Goal: Task Accomplishment & Management: Use online tool/utility

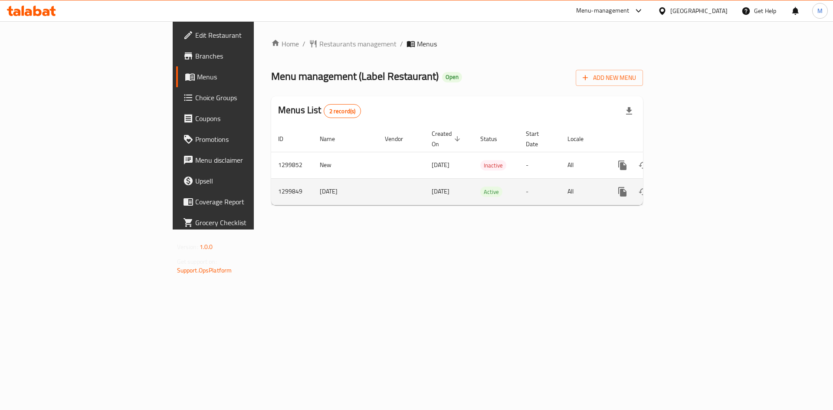
click at [689, 188] on icon "enhanced table" at bounding box center [685, 192] width 8 height 8
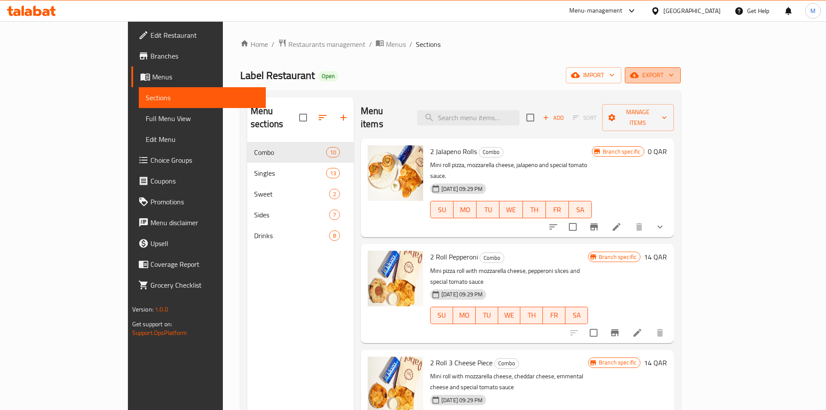
click at [681, 69] on button "export" at bounding box center [653, 75] width 56 height 16
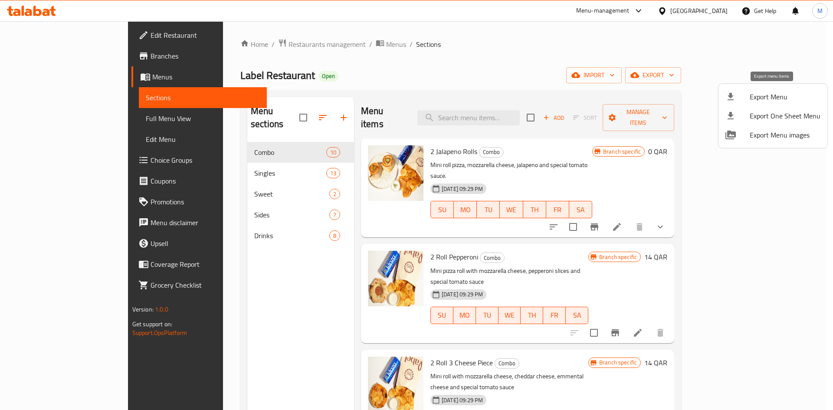
click at [761, 96] on span "Export Menu" at bounding box center [785, 97] width 71 height 10
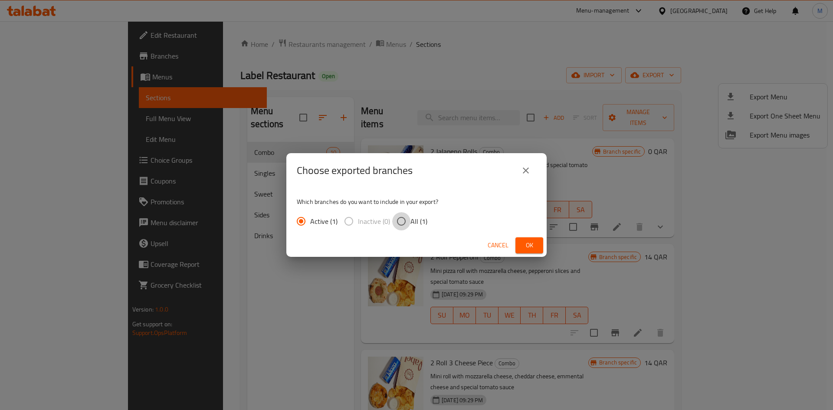
click at [401, 219] on input "All (1)" at bounding box center [401, 221] width 18 height 18
radio input "true"
click at [537, 248] on button "Ok" at bounding box center [529, 245] width 28 height 16
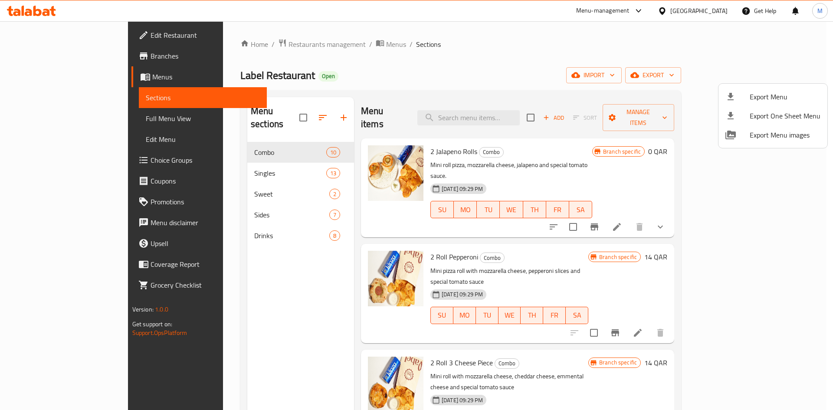
click at [721, 9] on div at bounding box center [416, 205] width 833 height 410
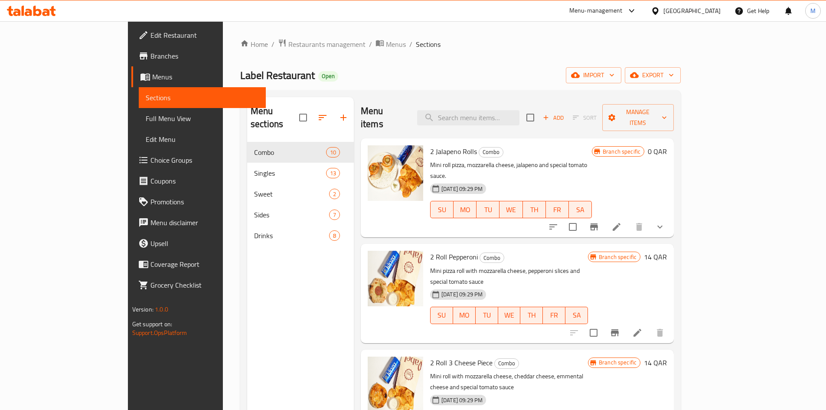
click at [717, 11] on div "[GEOGRAPHIC_DATA]" at bounding box center [692, 11] width 57 height 10
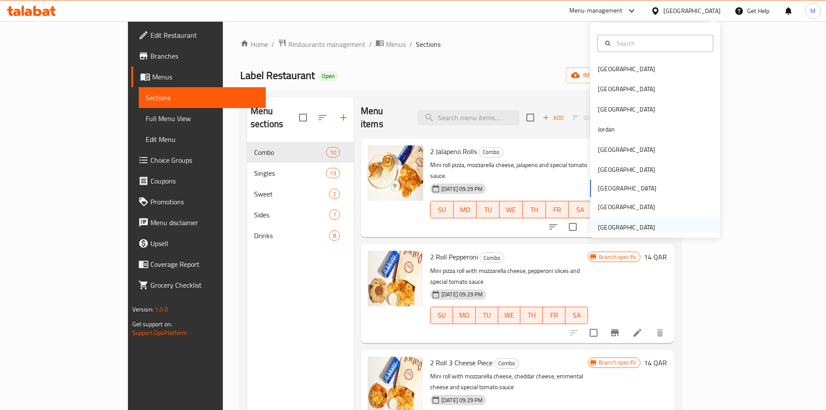
click at [623, 223] on div "[GEOGRAPHIC_DATA]" at bounding box center [626, 228] width 57 height 10
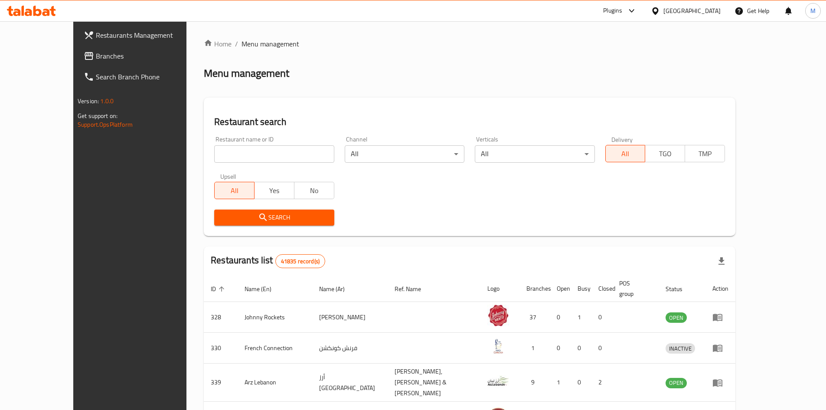
click at [214, 153] on input "search" at bounding box center [274, 153] width 120 height 17
paste input "The pricing has still not been updated. Kindly ensure strict adherence to the a…"
type input "The pricing has still not been updated. Kindly ensure strict adherence to the a…"
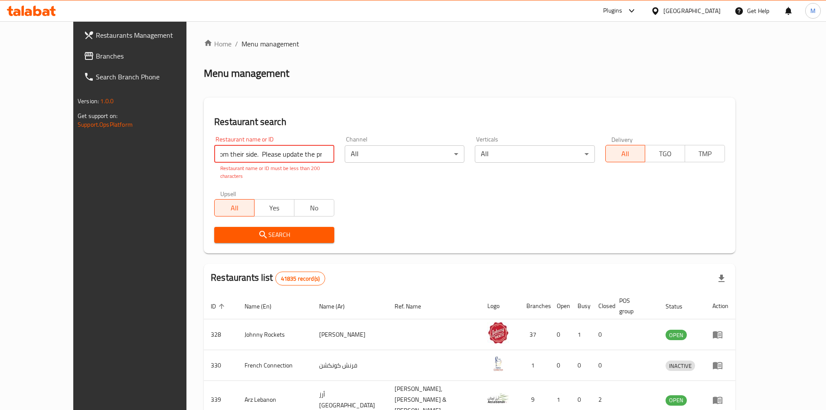
click at [214, 153] on input "The pricing has still not been updated. Kindly ensure strict adherence to the a…" at bounding box center [274, 153] width 120 height 17
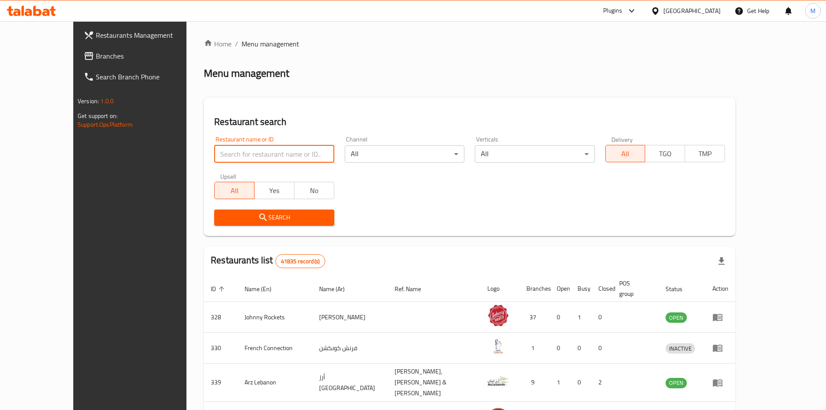
scroll to position [0, 0]
paste input "704885"
type input "704885"
click button "Search" at bounding box center [274, 218] width 120 height 16
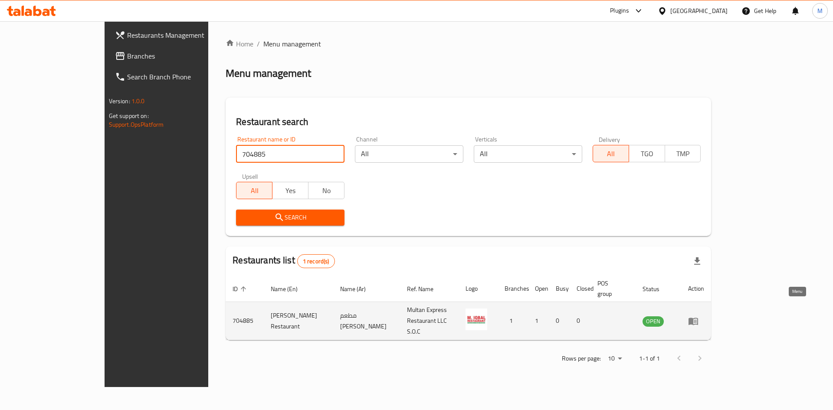
click at [698, 318] on icon "enhanced table" at bounding box center [694, 321] width 10 height 7
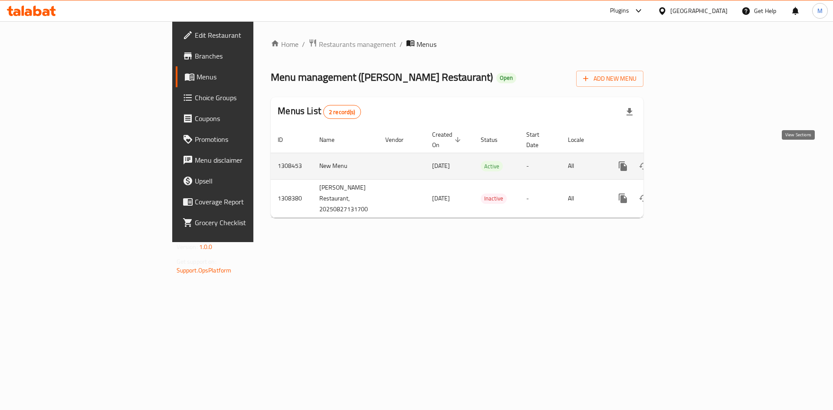
click at [691, 161] on icon "enhanced table" at bounding box center [685, 166] width 10 height 10
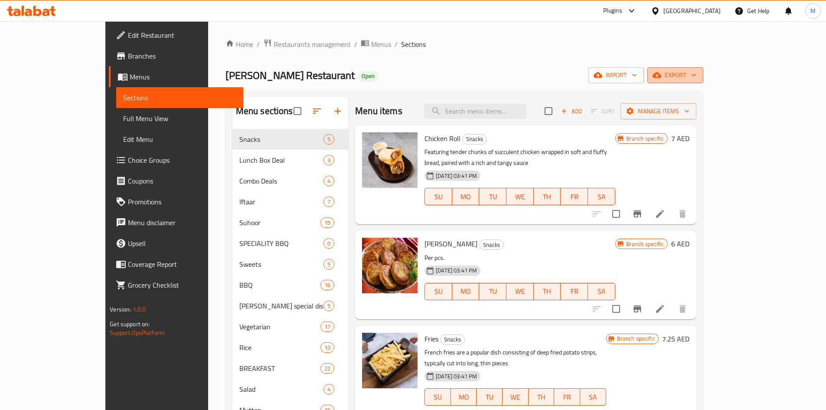
click at [697, 74] on span "export" at bounding box center [676, 75] width 42 height 11
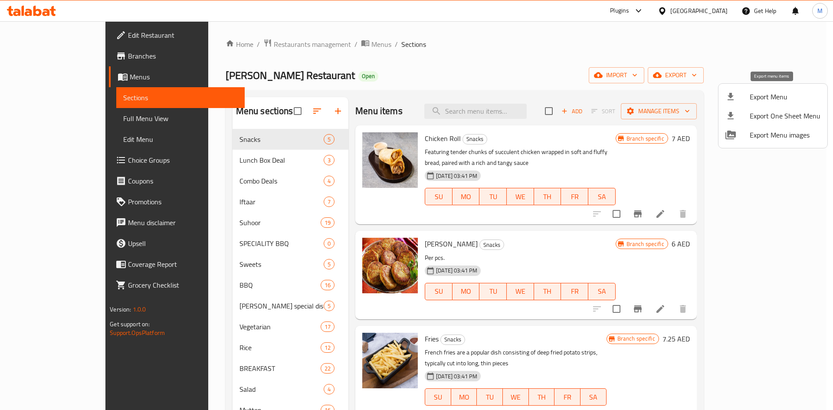
click at [778, 98] on span "Export Menu" at bounding box center [785, 97] width 71 height 10
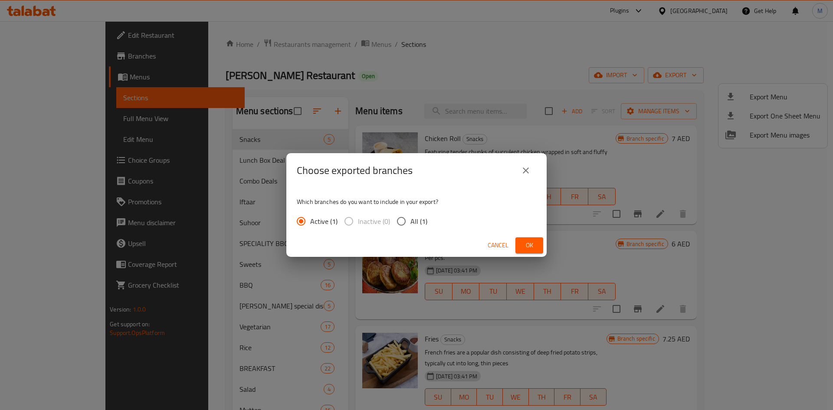
click at [404, 219] on input "All (1)" at bounding box center [401, 221] width 18 height 18
radio input "true"
click at [528, 243] on span "Ok" at bounding box center [529, 245] width 14 height 11
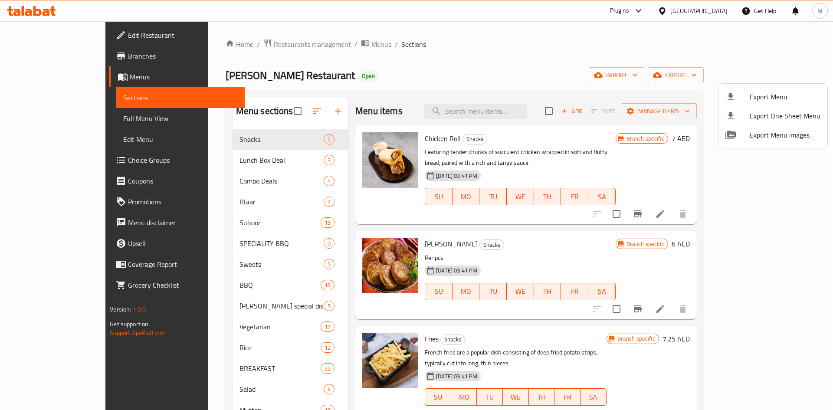
click at [512, 109] on div at bounding box center [416, 205] width 833 height 410
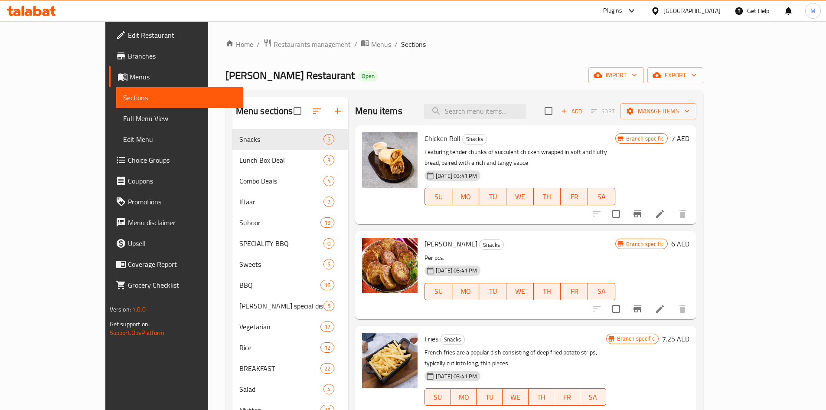
click at [512, 109] on input "search" at bounding box center [475, 111] width 102 height 15
paste input "MUTTON Kadai"
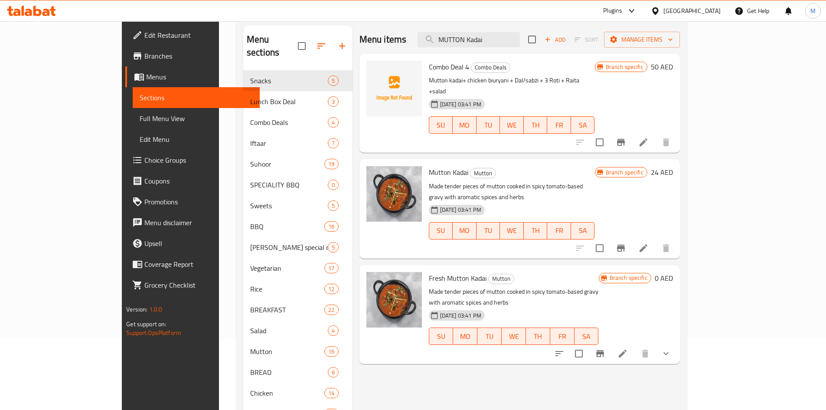
scroll to position [87, 0]
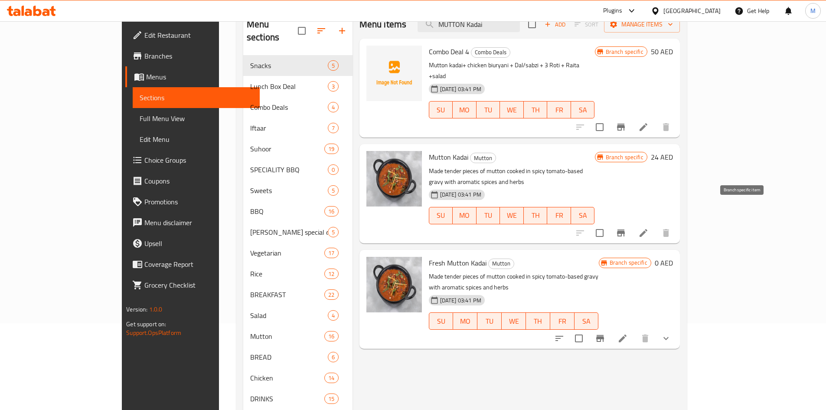
type input "MUTTON Kadai"
click at [626, 228] on icon "Branch-specific-item" at bounding box center [621, 233] width 10 height 10
click at [606, 333] on icon "Branch-specific-item" at bounding box center [600, 338] width 10 height 10
click at [677, 328] on button "show more" at bounding box center [666, 338] width 21 height 21
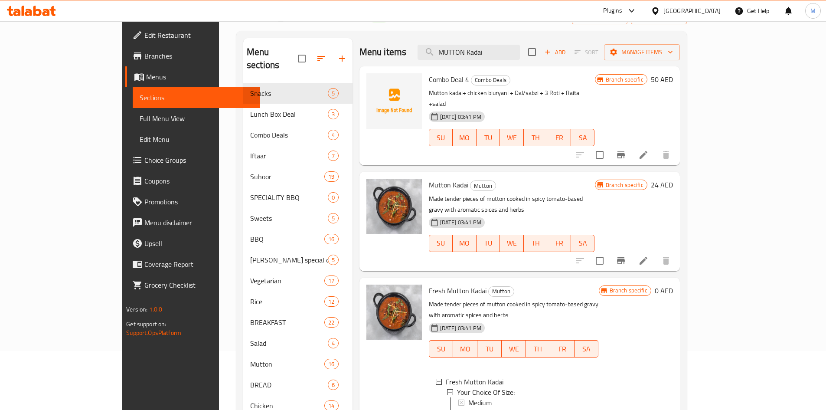
scroll to position [43, 0]
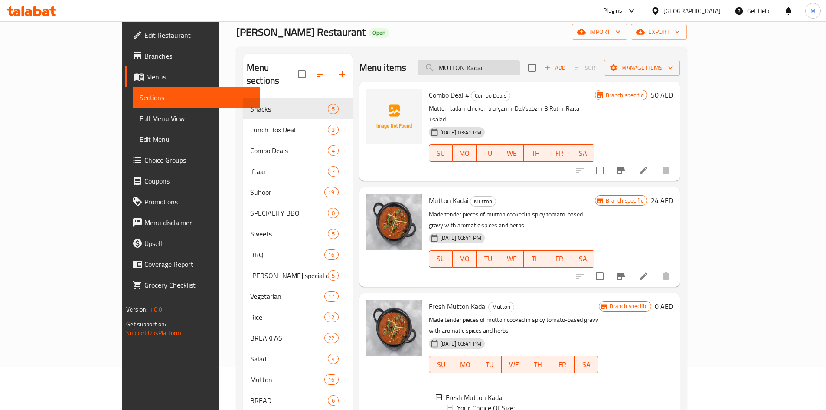
click at [520, 65] on input "MUTTON Kadai" at bounding box center [469, 67] width 102 height 15
paste input "[PERSON_NAME]"
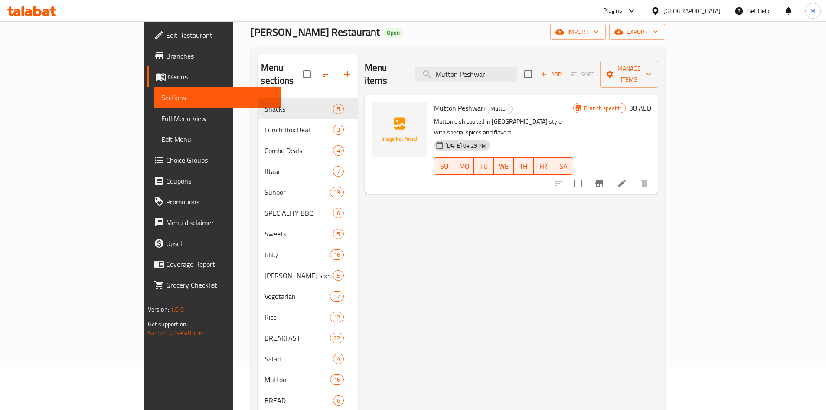
type input "Mutton Peshwari"
click at [605, 178] on icon "Branch-specific-item" at bounding box center [599, 183] width 10 height 10
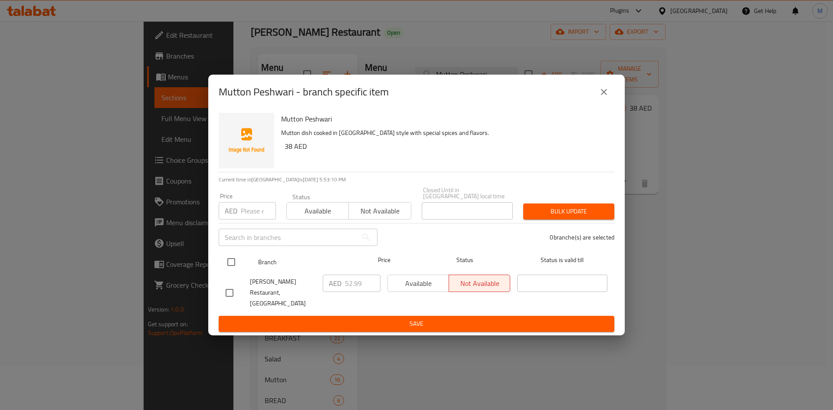
drag, startPoint x: 233, startPoint y: 267, endPoint x: 253, endPoint y: 222, distance: 49.3
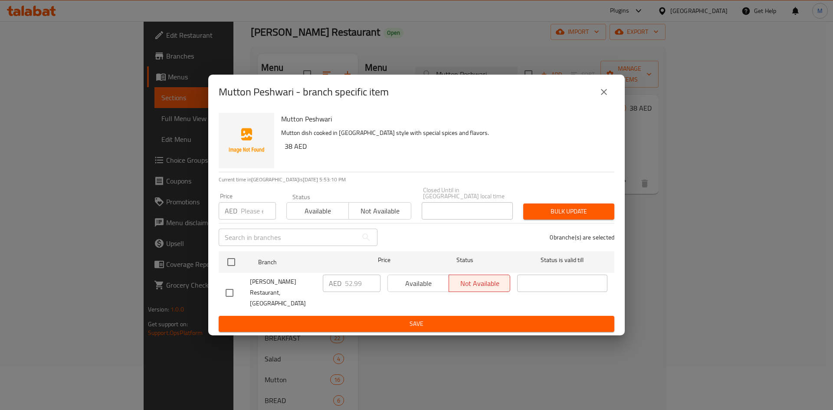
click at [233, 267] on input "checkbox" at bounding box center [231, 262] width 18 height 18
checkbox input "true"
click at [253, 218] on input "number" at bounding box center [258, 210] width 35 height 17
paste input "38"
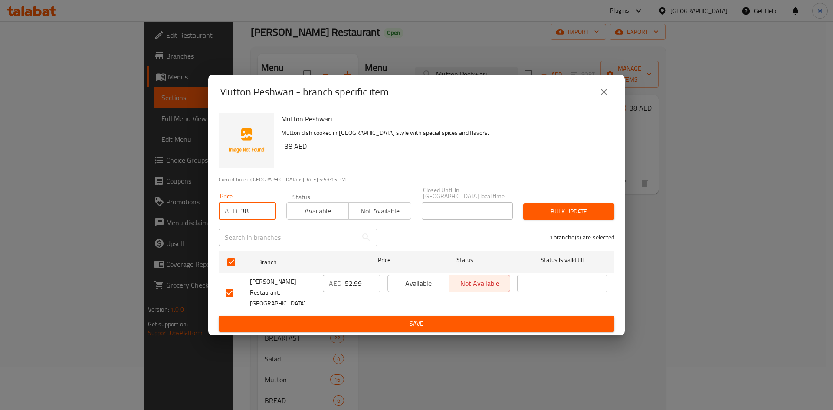
type input "38"
click at [556, 212] on span "Bulk update" at bounding box center [568, 211] width 77 height 11
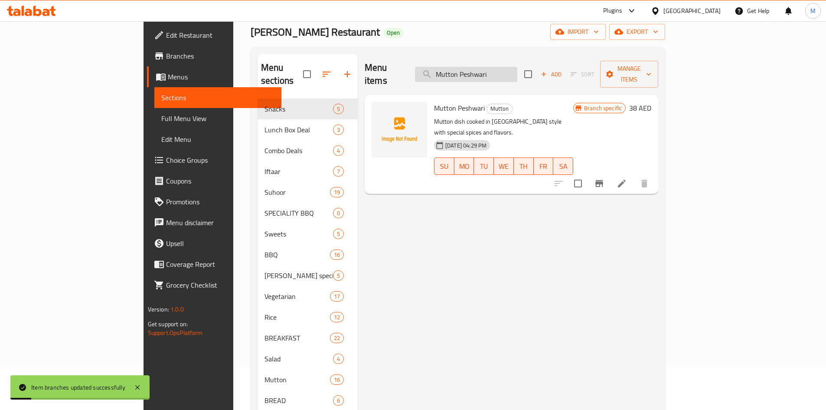
click at [509, 67] on input "Mutton Peshwari" at bounding box center [466, 74] width 102 height 15
paste input "Kabab Biryan"
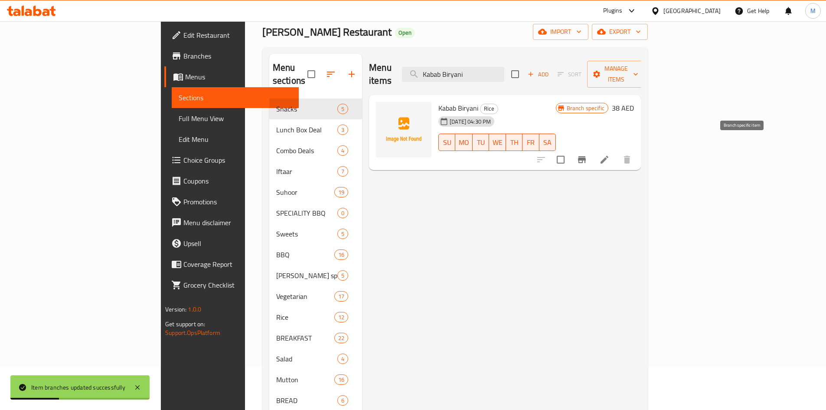
type input "Kabab Biryani"
click at [587, 154] on icon "Branch-specific-item" at bounding box center [582, 159] width 10 height 10
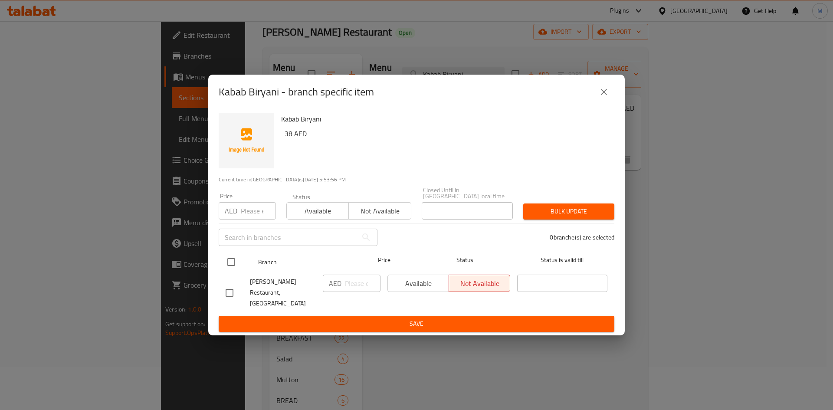
drag, startPoint x: 230, startPoint y: 264, endPoint x: 236, endPoint y: 243, distance: 22.2
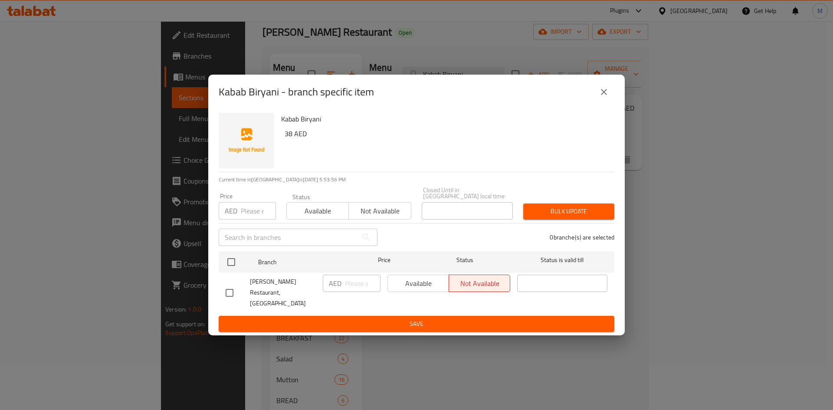
click at [230, 264] on input "checkbox" at bounding box center [231, 262] width 18 height 18
checkbox input "true"
click at [242, 220] on input "number" at bounding box center [258, 210] width 35 height 17
paste input "38"
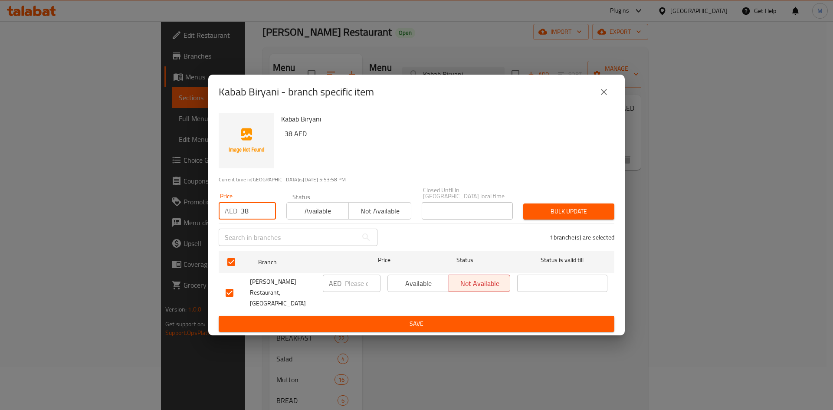
type input "38"
click at [560, 212] on span "Bulk update" at bounding box center [568, 211] width 77 height 11
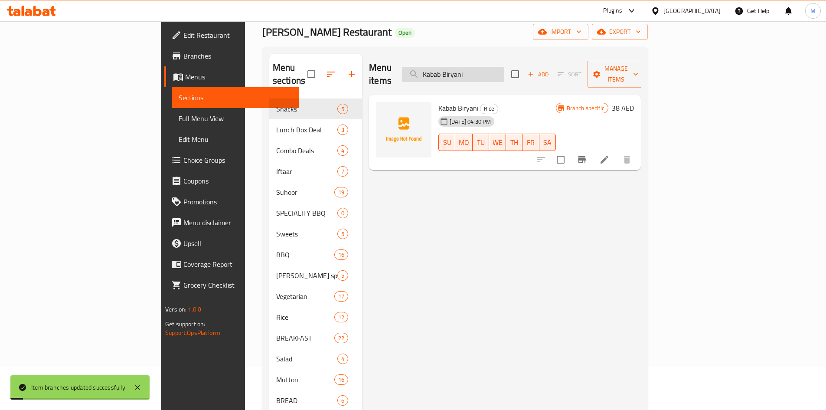
click at [505, 71] on input "Kabab Biryani" at bounding box center [453, 74] width 102 height 15
paste input "unna Gosht"
type input "Kunna Gosht"
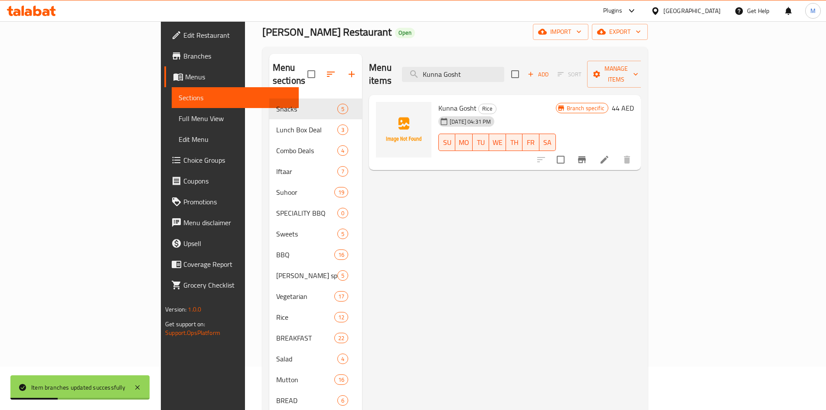
click at [587, 154] on icon "Branch-specific-item" at bounding box center [582, 159] width 10 height 10
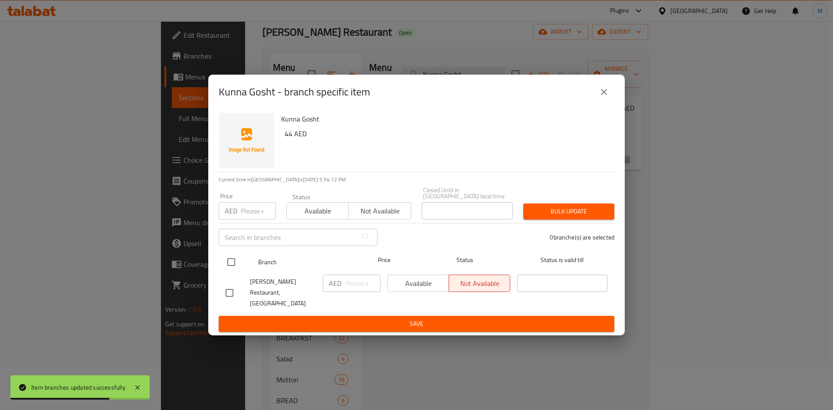
drag, startPoint x: 233, startPoint y: 266, endPoint x: 235, endPoint y: 258, distance: 8.1
click at [233, 264] on input "checkbox" at bounding box center [231, 262] width 18 height 18
checkbox input "true"
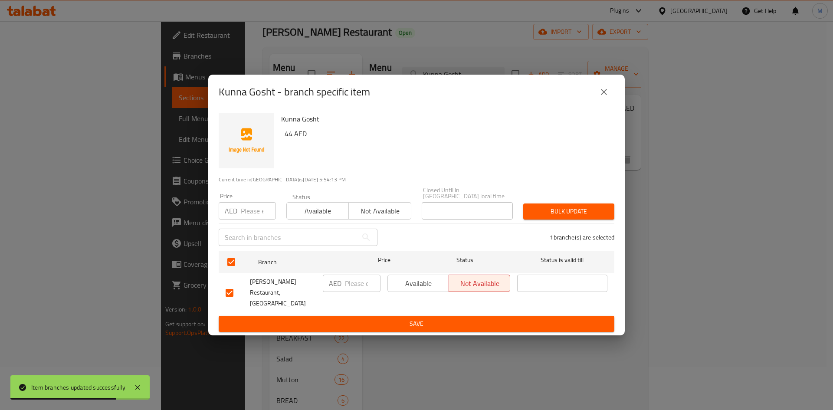
click at [252, 207] on div "Price AED Price" at bounding box center [247, 206] width 57 height 26
click at [252, 210] on input "number" at bounding box center [258, 210] width 35 height 17
paste input "44"
type input "44"
click at [571, 214] on span "Bulk update" at bounding box center [568, 211] width 77 height 11
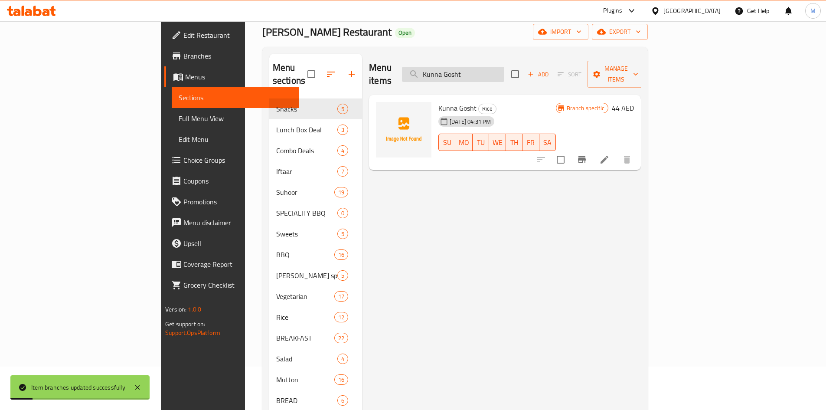
click at [505, 69] on input "Kunna Gosht" at bounding box center [453, 74] width 102 height 15
paste input "Rasmalai"
type input "Rasmalai"
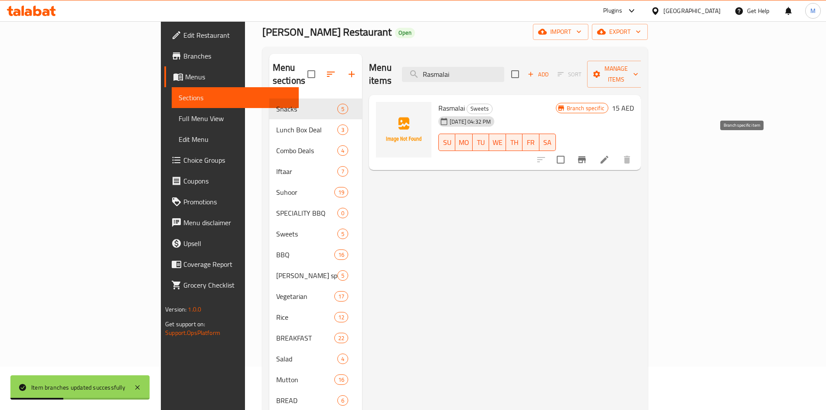
click at [587, 154] on icon "Branch-specific-item" at bounding box center [582, 159] width 10 height 10
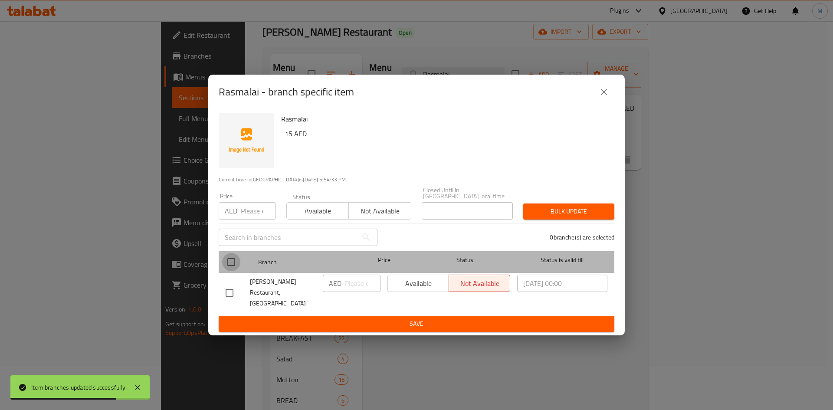
drag, startPoint x: 233, startPoint y: 267, endPoint x: 249, endPoint y: 242, distance: 30.2
click at [233, 266] on input "checkbox" at bounding box center [231, 262] width 18 height 18
checkbox input "true"
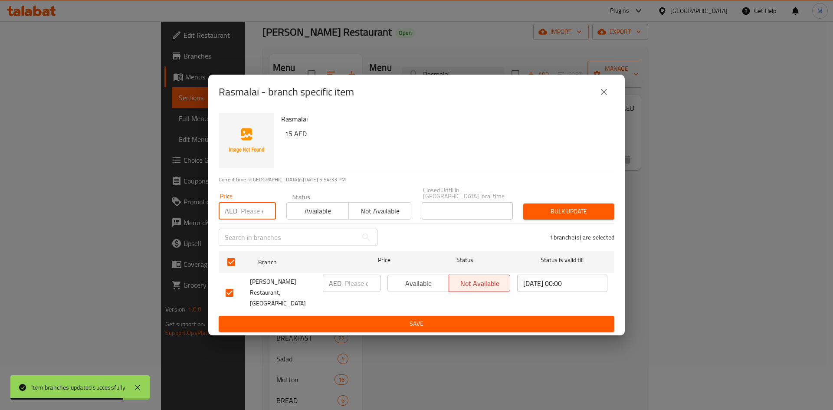
click at [254, 220] on input "number" at bounding box center [258, 210] width 35 height 17
paste input "15"
type input "15"
click at [556, 216] on span "Bulk update" at bounding box center [568, 211] width 77 height 11
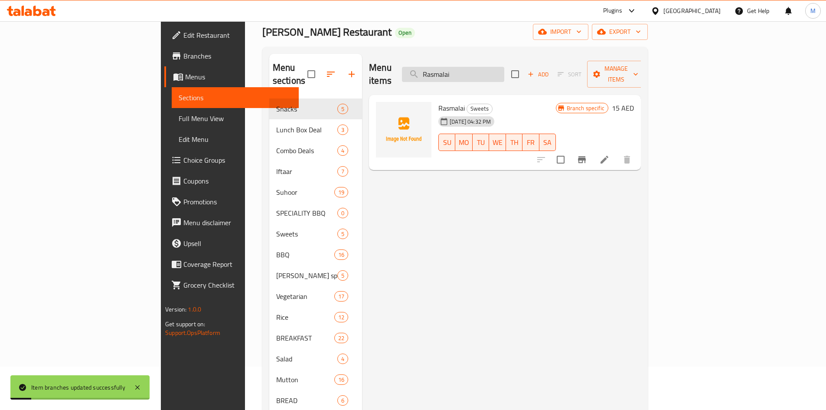
click at [505, 67] on input "Rasmalai" at bounding box center [453, 74] width 102 height 15
paste input "Pakola"
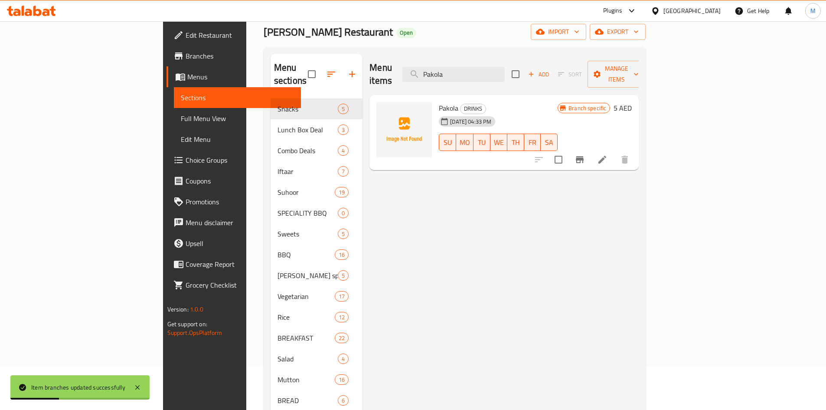
type input "Pakola"
click at [585, 154] on icon "Branch-specific-item" at bounding box center [580, 159] width 10 height 10
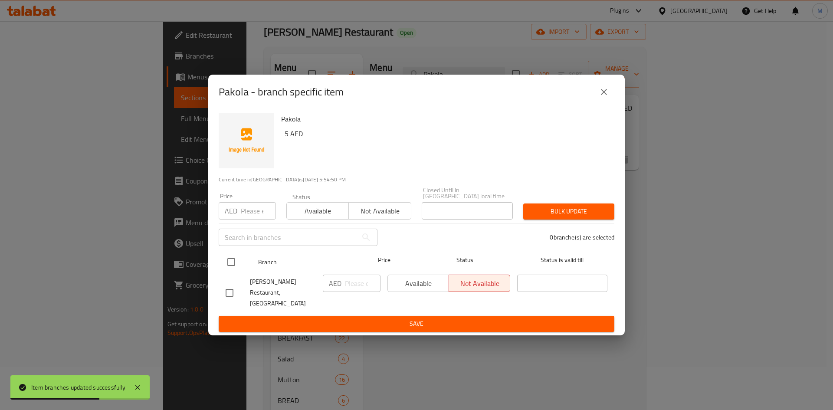
click at [236, 262] on input "checkbox" at bounding box center [231, 262] width 18 height 18
checkbox input "true"
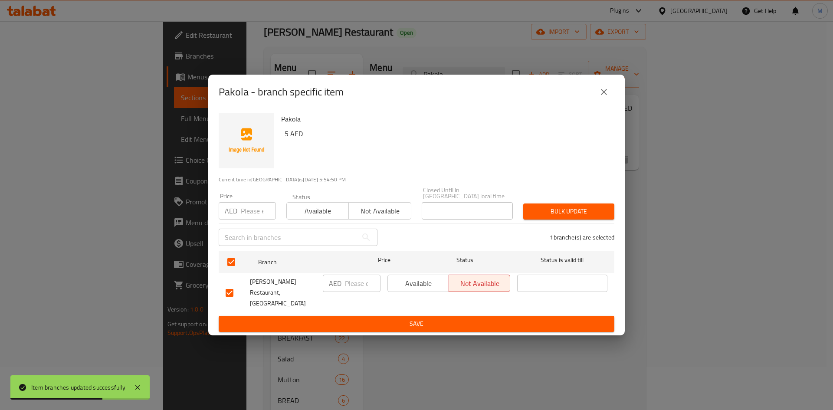
click at [253, 197] on div "Price AED Price" at bounding box center [247, 206] width 68 height 37
drag, startPoint x: 249, startPoint y: 215, endPoint x: 263, endPoint y: 217, distance: 14.9
click at [249, 216] on input "number" at bounding box center [258, 210] width 35 height 17
paste input "5"
type input "5"
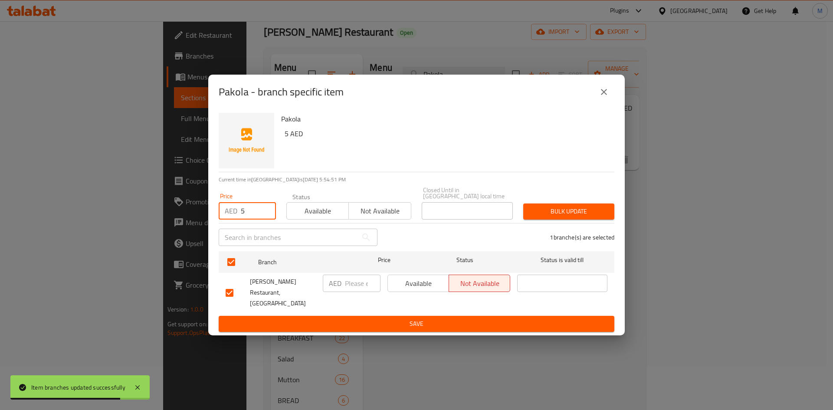
click at [554, 213] on span "Bulk update" at bounding box center [568, 211] width 77 height 11
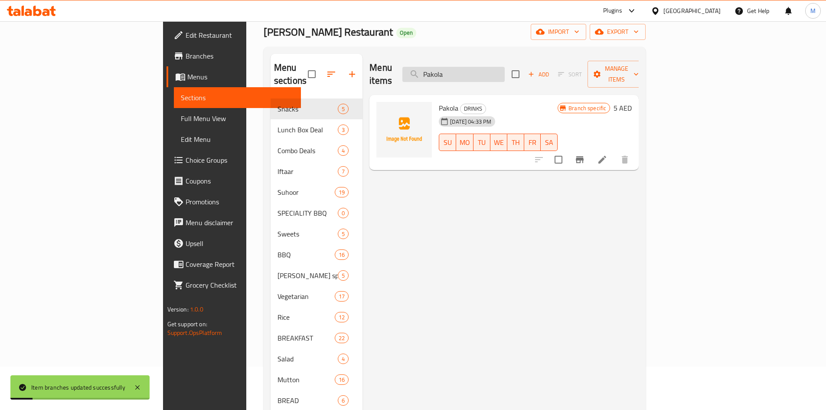
click at [505, 68] on input "Pakola" at bounding box center [454, 74] width 102 height 15
paste input "Dall Masoor"
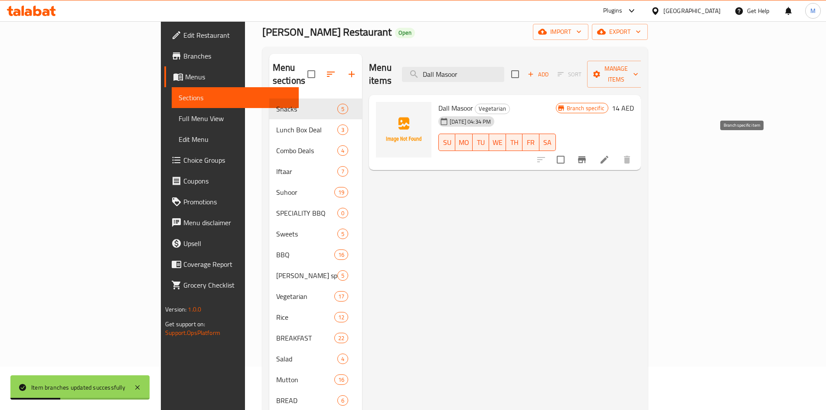
type input "Dall Masoor"
click at [587, 154] on icon "Branch-specific-item" at bounding box center [582, 159] width 10 height 10
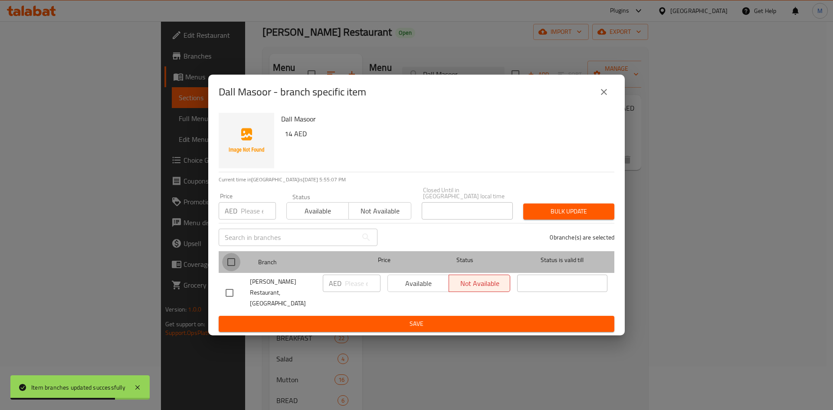
drag, startPoint x: 235, startPoint y: 263, endPoint x: 243, endPoint y: 225, distance: 39.1
click at [234, 263] on input "checkbox" at bounding box center [231, 262] width 18 height 18
checkbox input "true"
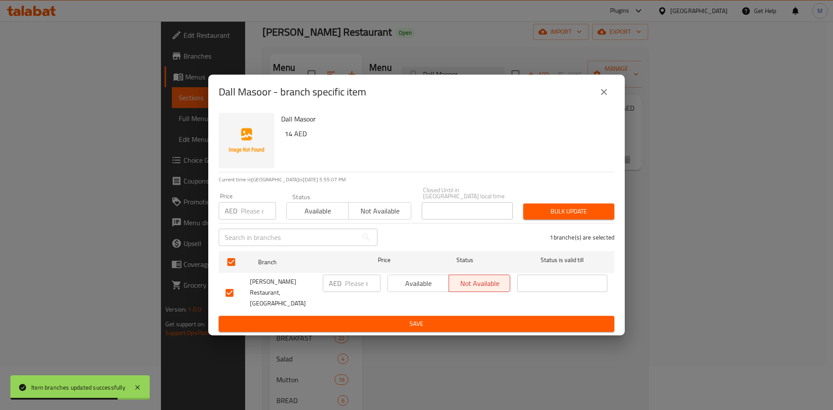
click at [246, 215] on input "number" at bounding box center [258, 210] width 35 height 17
paste input "14"
type input "14"
click at [552, 212] on span "Bulk update" at bounding box center [568, 211] width 77 height 11
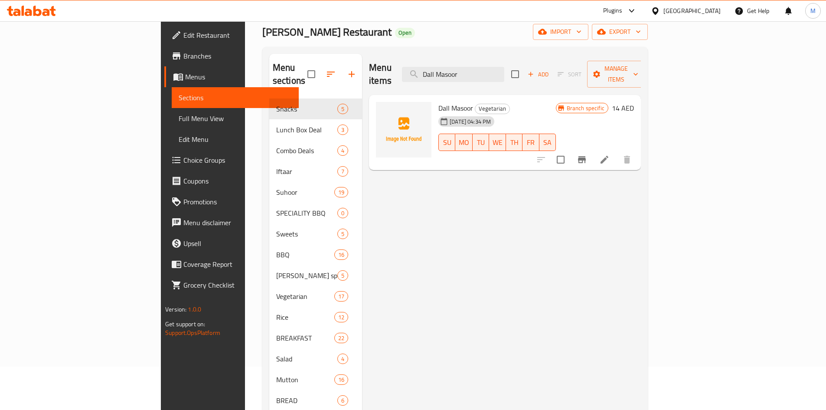
click at [587, 154] on icon "Branch-specific-item" at bounding box center [582, 159] width 10 height 10
click at [505, 71] on input "Dall Masoor" at bounding box center [453, 74] width 102 height 15
paste input "Bhindi Fry"
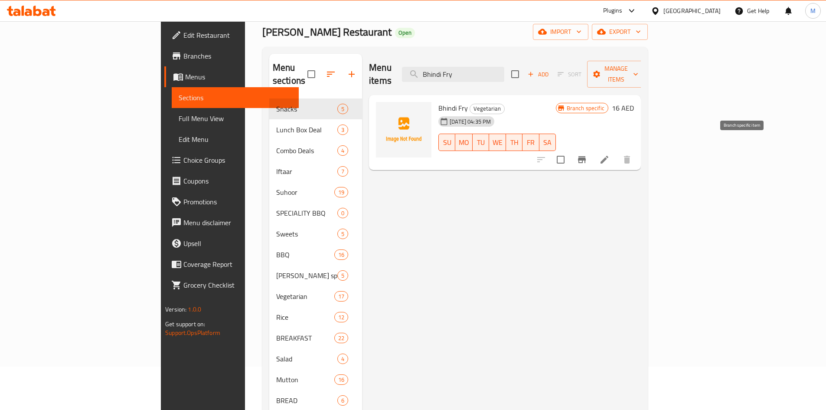
type input "Bhindi Fry"
click at [586, 156] on icon "Branch-specific-item" at bounding box center [582, 159] width 8 height 7
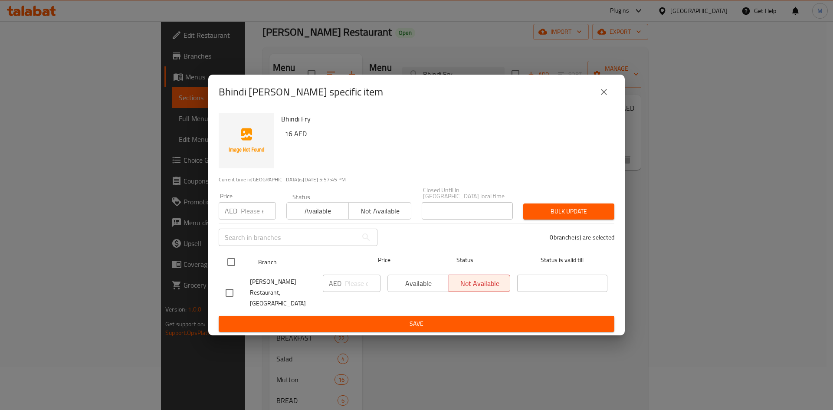
drag, startPoint x: 228, startPoint y: 266, endPoint x: 231, endPoint y: 262, distance: 5.1
click at [228, 266] on input "checkbox" at bounding box center [231, 262] width 18 height 18
checkbox input "true"
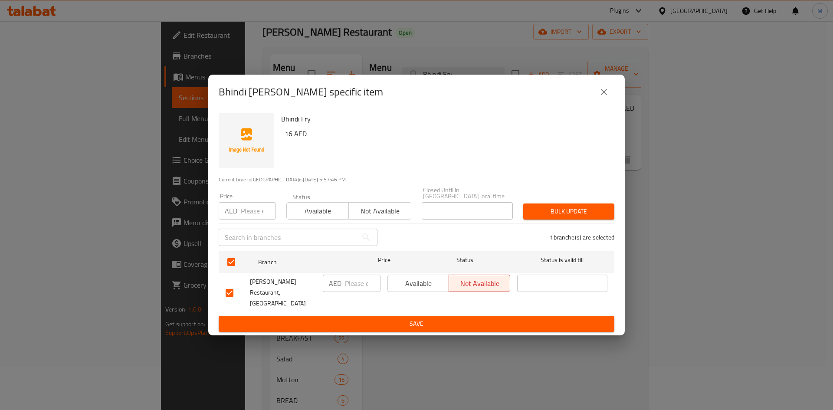
click at [247, 220] on input "number" at bounding box center [258, 210] width 35 height 17
paste input "16"
type input "16"
click at [577, 217] on span "Bulk update" at bounding box center [568, 211] width 77 height 11
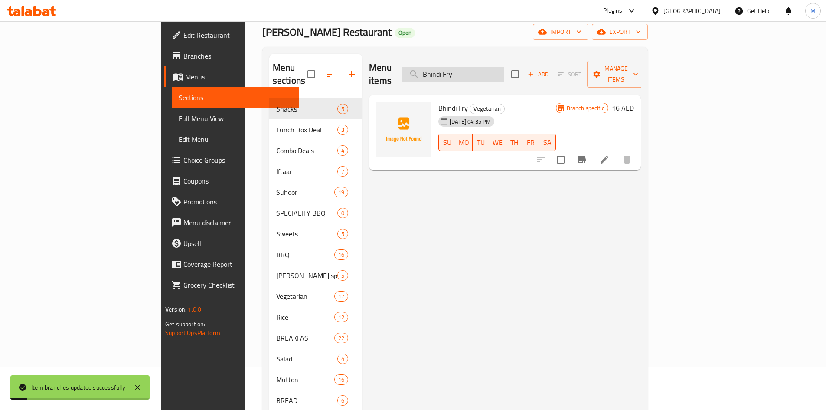
click at [505, 67] on input "Bhindi Fry" at bounding box center [453, 74] width 102 height 15
paste input "Aloo [GEOGRAPHIC_DATA]"
click at [505, 67] on input "Bhindi Fry" at bounding box center [453, 74] width 102 height 15
type input "Aloo [GEOGRAPHIC_DATA]"
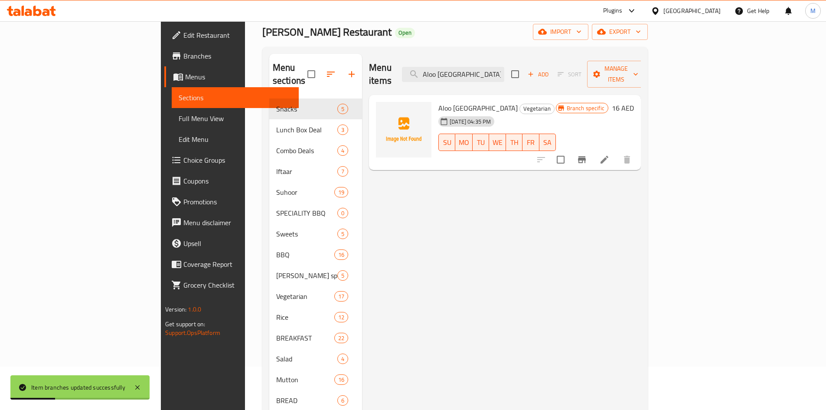
click at [586, 156] on icon "Branch-specific-item" at bounding box center [582, 159] width 8 height 7
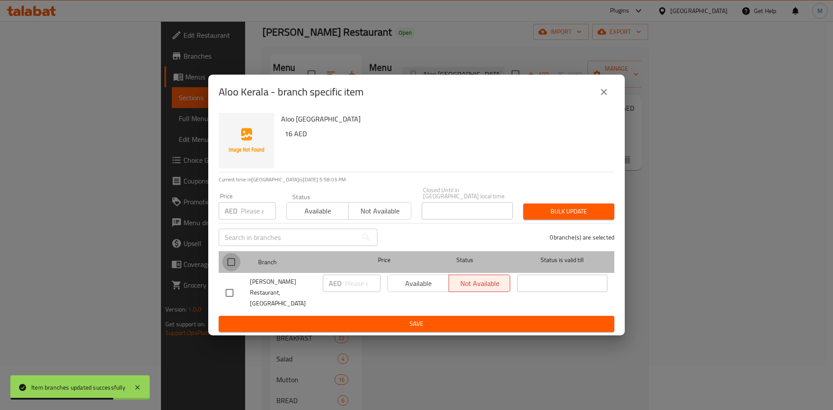
click at [229, 266] on input "checkbox" at bounding box center [231, 262] width 18 height 18
checkbox input "true"
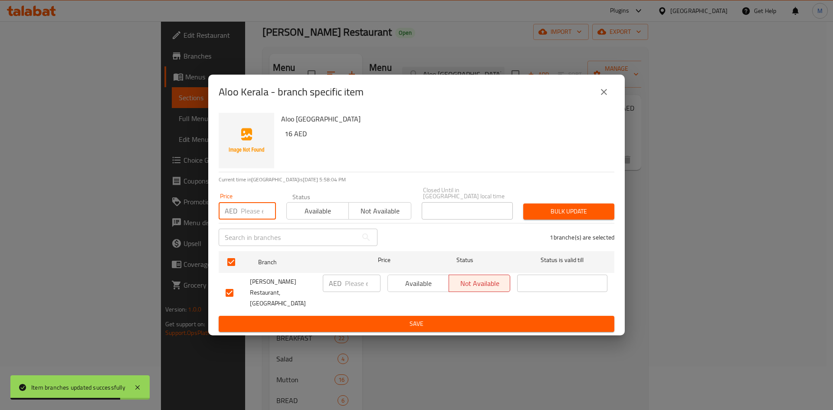
click at [250, 219] on input "number" at bounding box center [258, 210] width 35 height 17
paste input "16"
type input "16"
click at [576, 220] on button "Bulk update" at bounding box center [568, 211] width 91 height 16
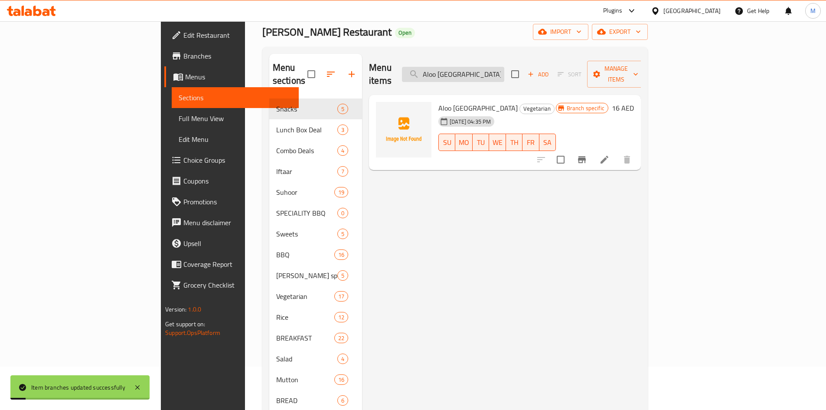
click at [505, 67] on input "Aloo [GEOGRAPHIC_DATA]" at bounding box center [453, 74] width 102 height 15
paste input "Cheese Naan"
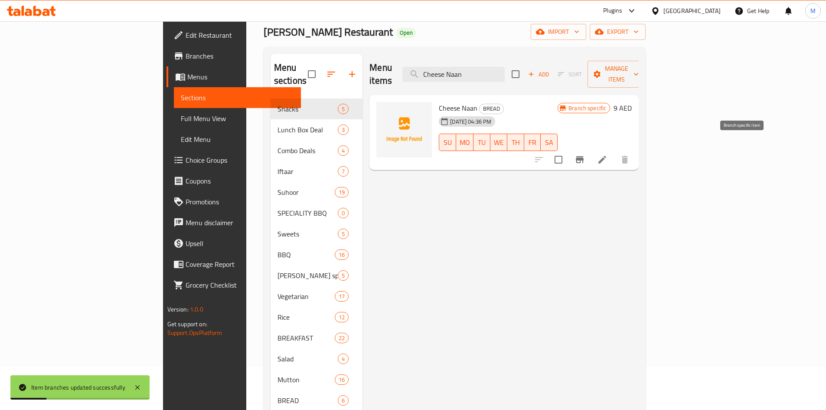
type input "Cheese Naan"
click at [584, 156] on icon "Branch-specific-item" at bounding box center [580, 159] width 8 height 7
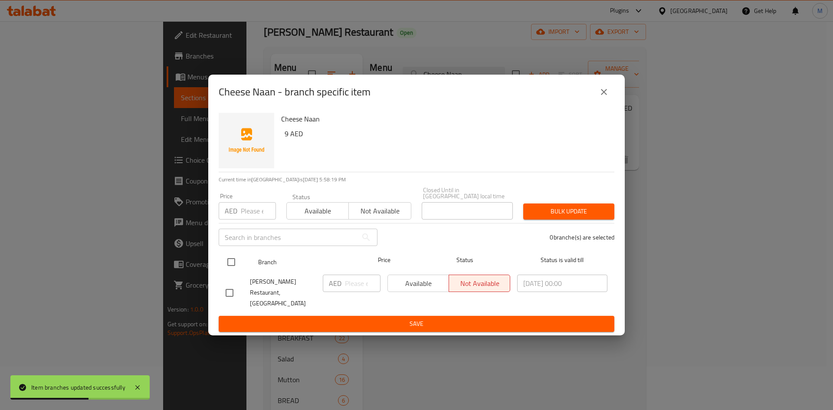
click at [232, 267] on input "checkbox" at bounding box center [231, 262] width 18 height 18
checkbox input "true"
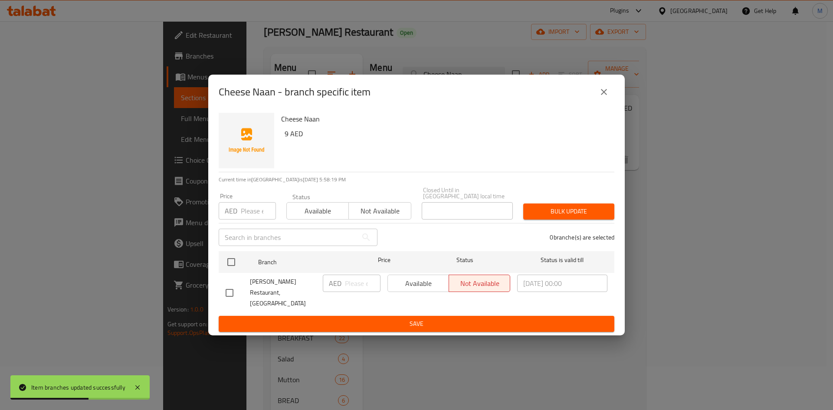
checkbox input "true"
click at [253, 218] on input "number" at bounding box center [258, 210] width 35 height 17
paste input "9"
type input "9"
click at [602, 215] on span "Bulk update" at bounding box center [568, 211] width 77 height 11
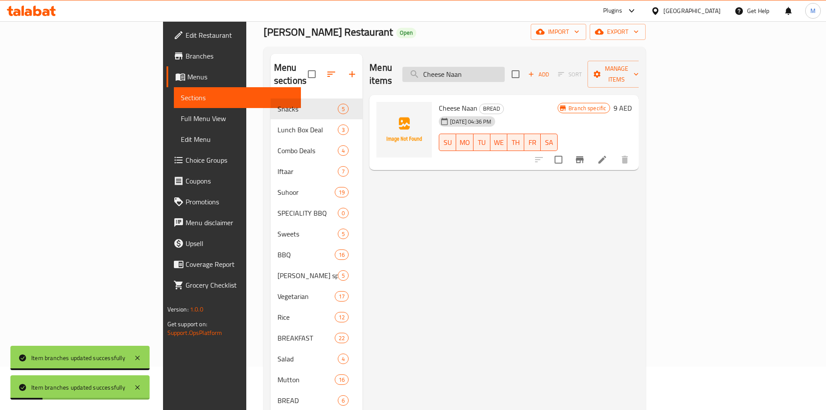
click at [505, 67] on input "Cheese Naan" at bounding box center [454, 74] width 102 height 15
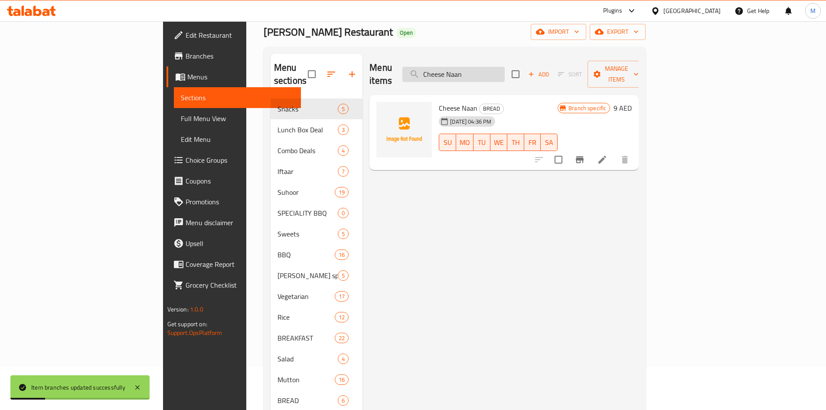
click at [505, 67] on input "Cheese Naan" at bounding box center [454, 74] width 102 height 15
paste input "icken Kabab"
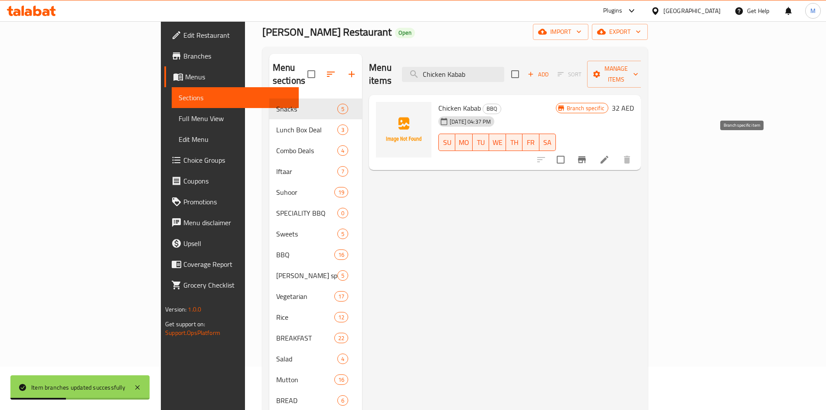
type input "Chicken Kabab"
click at [587, 154] on icon "Branch-specific-item" at bounding box center [582, 159] width 10 height 10
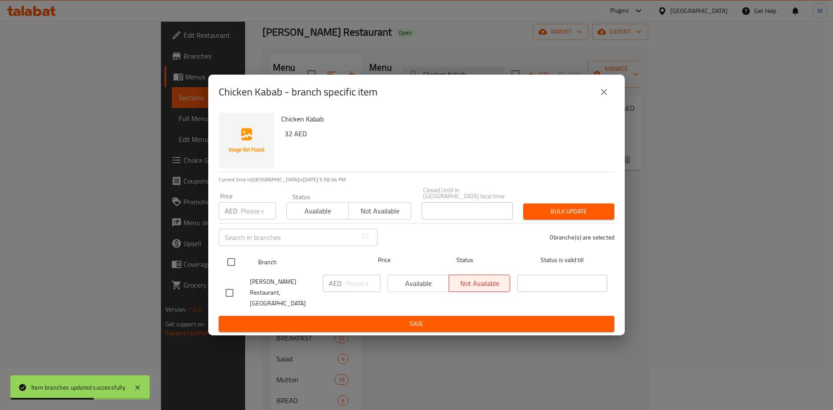
click at [235, 268] on input "checkbox" at bounding box center [231, 262] width 18 height 18
checkbox input "true"
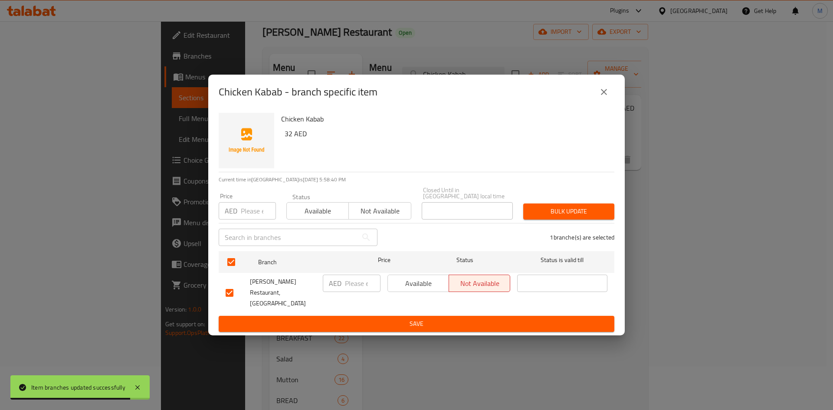
click at [245, 214] on input "number" at bounding box center [258, 210] width 35 height 17
paste input "32"
type input "32"
click at [557, 217] on span "Bulk update" at bounding box center [568, 211] width 77 height 11
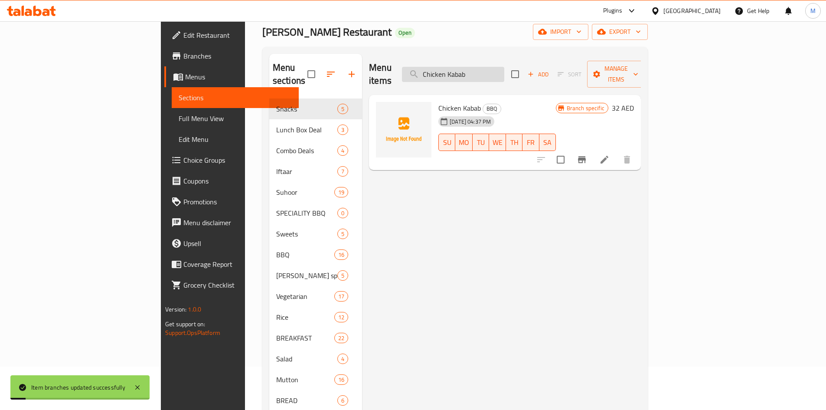
click at [505, 69] on input "Chicken Kabab" at bounding box center [453, 74] width 102 height 15
paste input "Mutto"
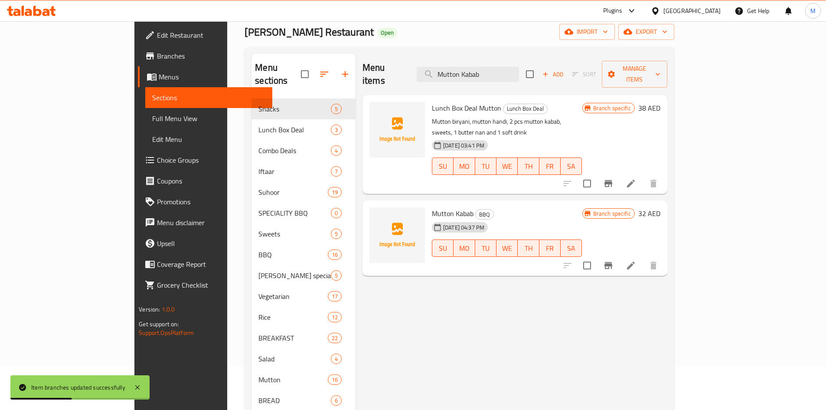
type input "Mutton Kabab"
click at [613, 262] on icon "Branch-specific-item" at bounding box center [609, 265] width 8 height 7
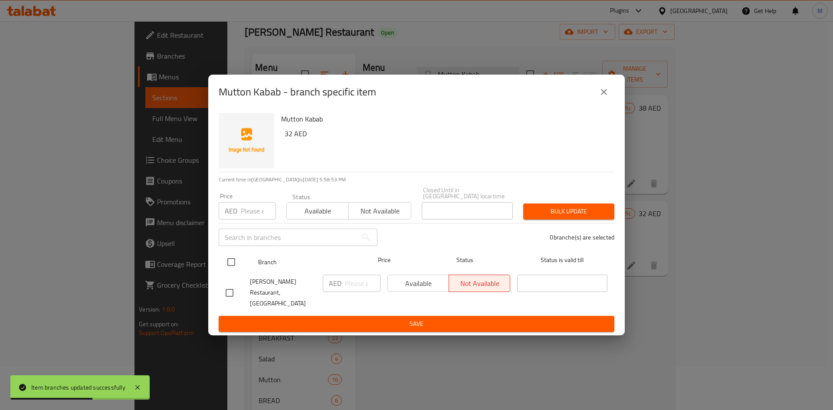
click at [235, 265] on input "checkbox" at bounding box center [231, 262] width 18 height 18
checkbox input "true"
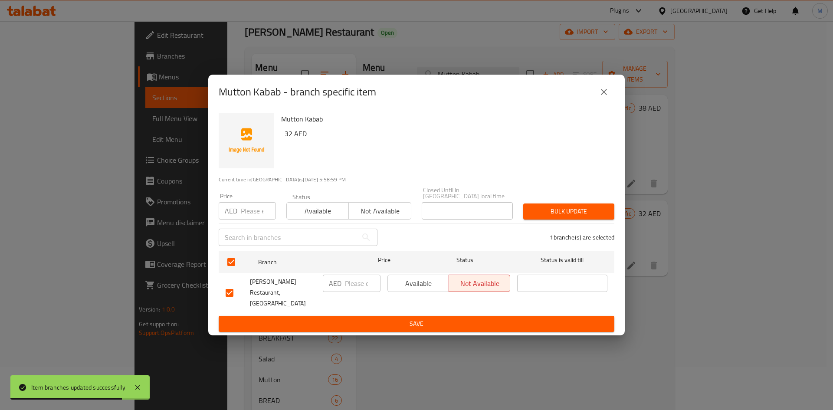
click at [256, 213] on input "number" at bounding box center [258, 210] width 35 height 17
paste input "32"
type input "32"
drag, startPoint x: 560, startPoint y: 214, endPoint x: 491, endPoint y: 192, distance: 72.4
click at [560, 214] on span "Bulk update" at bounding box center [568, 211] width 77 height 11
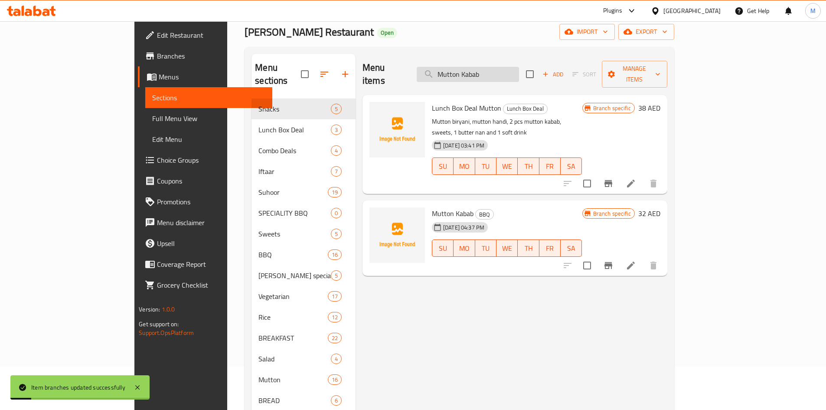
click at [519, 71] on input "Mutton Kabab" at bounding box center [468, 74] width 102 height 15
paste input "[PERSON_NAME]"
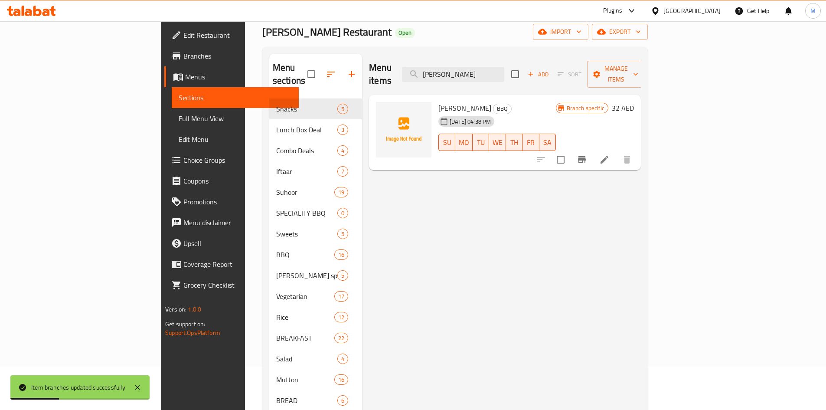
type input "[PERSON_NAME]"
click at [586, 156] on icon "Branch-specific-item" at bounding box center [582, 159] width 8 height 7
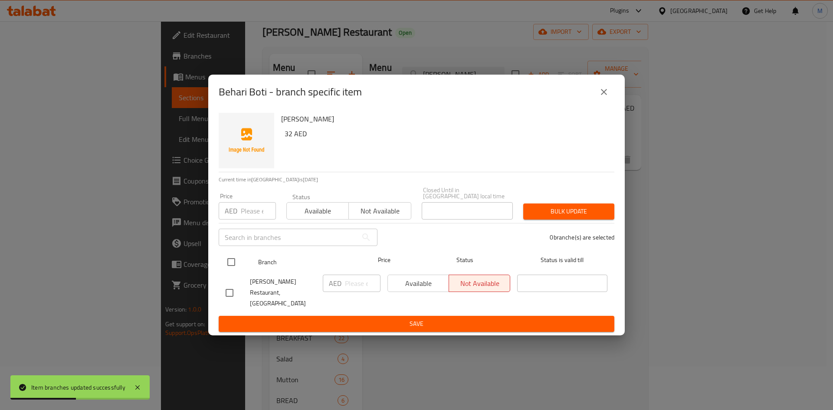
click at [233, 266] on input "checkbox" at bounding box center [231, 262] width 18 height 18
checkbox input "true"
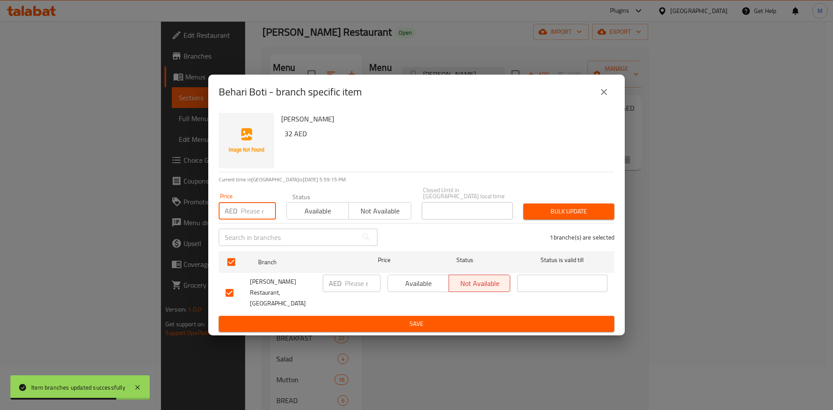
click at [258, 216] on input "number" at bounding box center [258, 210] width 35 height 17
paste input "32"
type input "32"
click at [563, 217] on span "Bulk update" at bounding box center [568, 211] width 77 height 11
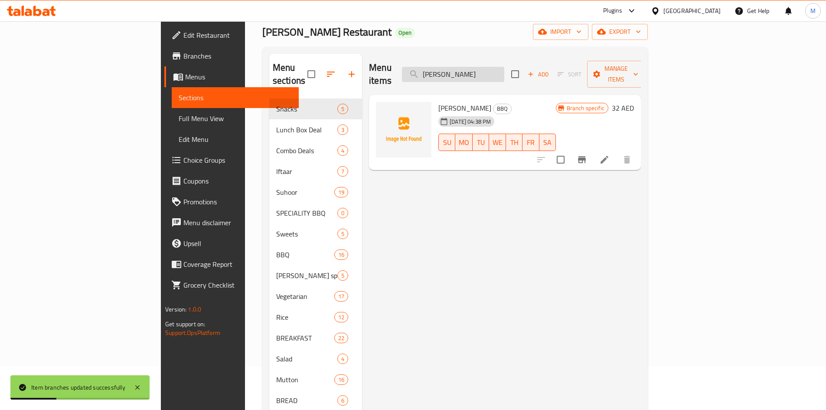
click at [505, 67] on input "[PERSON_NAME]" at bounding box center [453, 74] width 102 height 15
paste input "Mutton White"
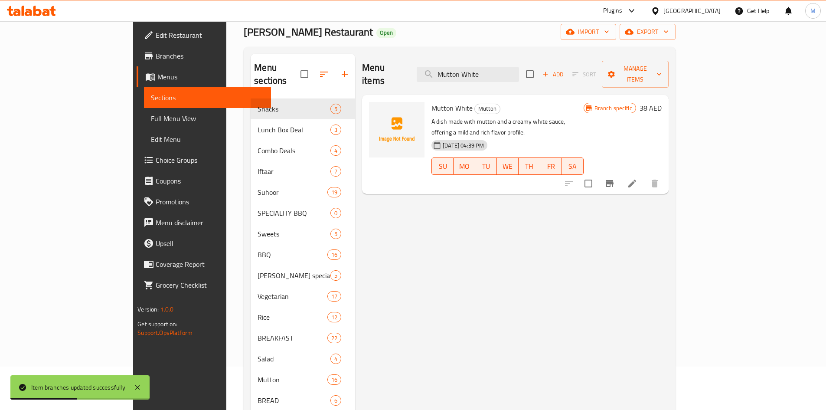
type input "Mutton White"
click at [614, 180] on icon "Branch-specific-item" at bounding box center [610, 183] width 8 height 7
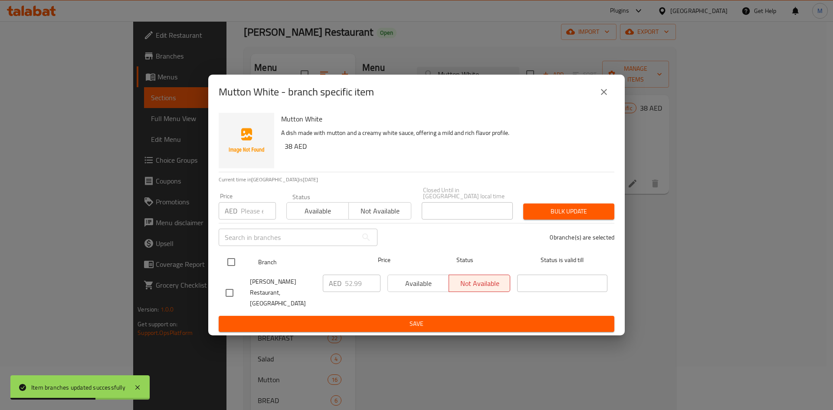
click at [228, 266] on input "checkbox" at bounding box center [231, 262] width 18 height 18
checkbox input "true"
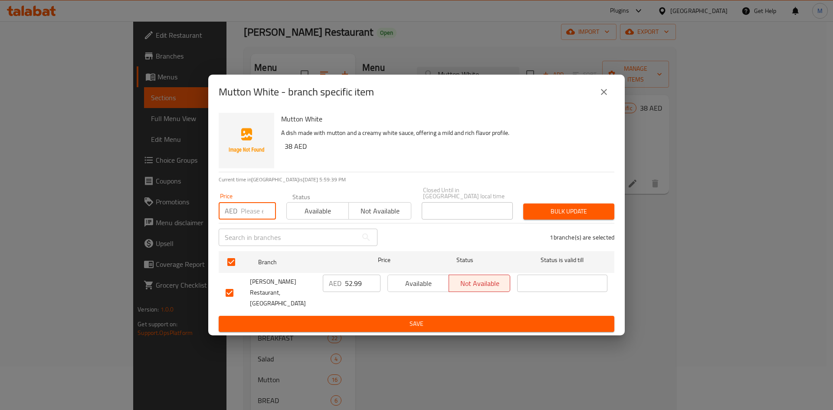
click at [250, 215] on input "number" at bounding box center [258, 210] width 35 height 17
paste input "38"
type input "38"
click at [597, 217] on span "Bulk update" at bounding box center [568, 211] width 77 height 11
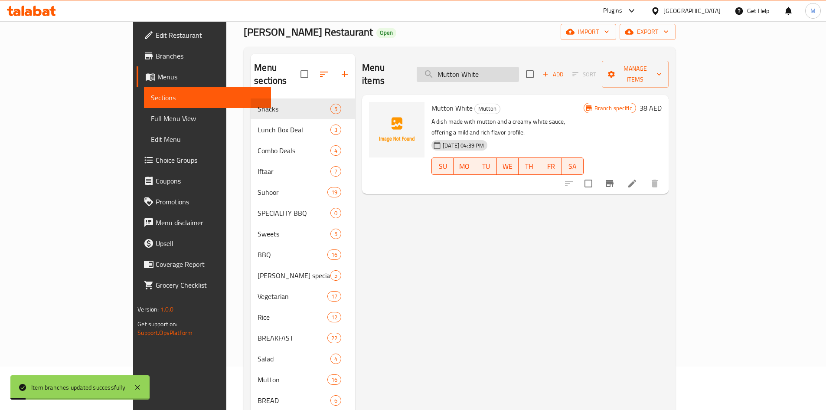
click at [513, 71] on input "Mutton White" at bounding box center [468, 74] width 102 height 15
paste input "Chicken w"
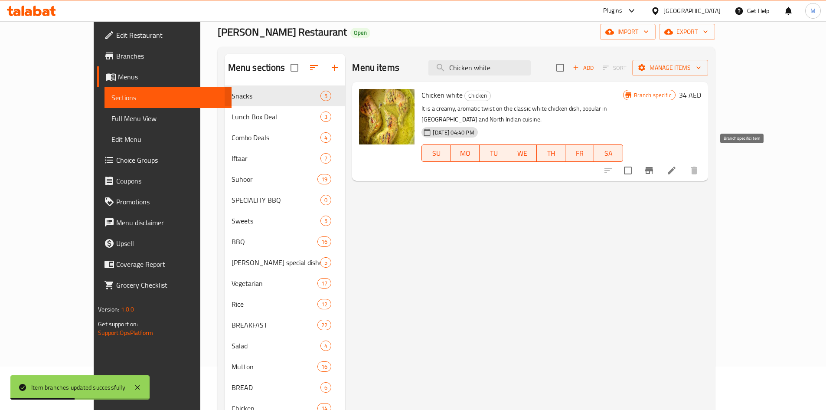
type input "Chicken white"
click at [653, 167] on icon "Branch-specific-item" at bounding box center [650, 170] width 8 height 7
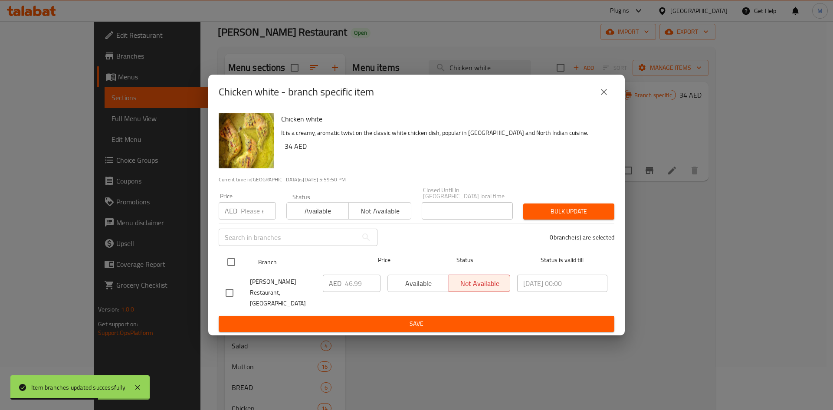
click at [228, 265] on input "checkbox" at bounding box center [231, 262] width 18 height 18
checkbox input "true"
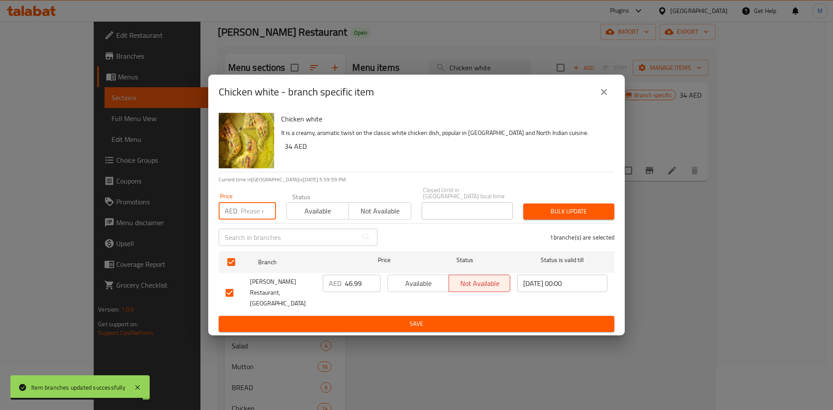
click at [246, 216] on input "number" at bounding box center [258, 210] width 35 height 17
paste input "34"
type input "34"
click at [613, 211] on button "Bulk update" at bounding box center [568, 211] width 91 height 16
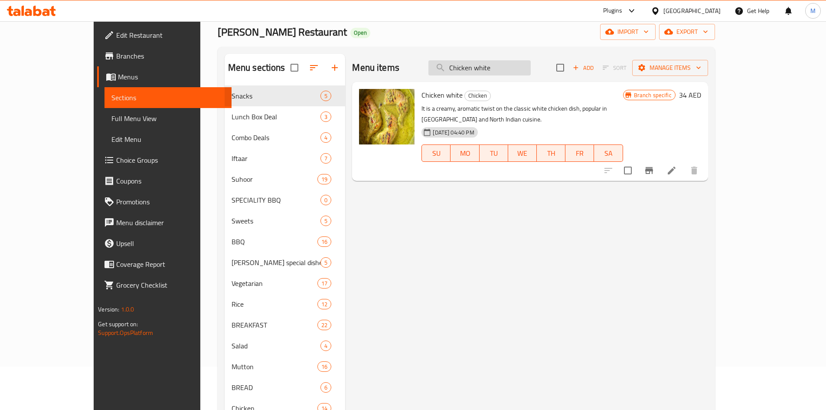
click at [522, 63] on input "Chicken white" at bounding box center [480, 67] width 102 height 15
paste input "MUTTON Kadai"
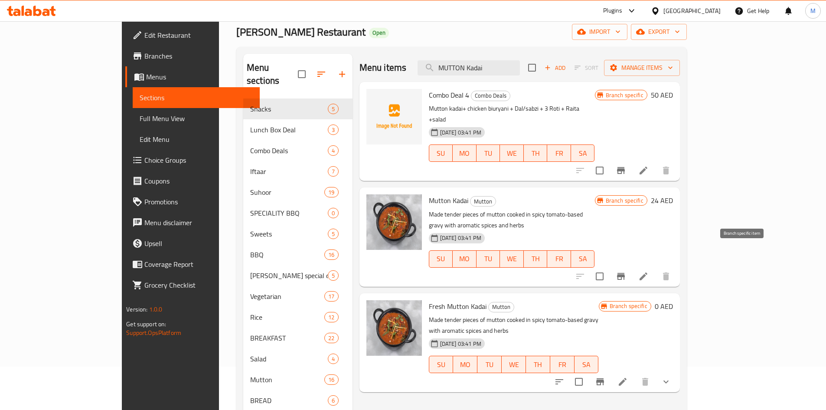
type input "MUTTON Kadai"
click at [625, 273] on icon "Branch-specific-item" at bounding box center [621, 276] width 8 height 7
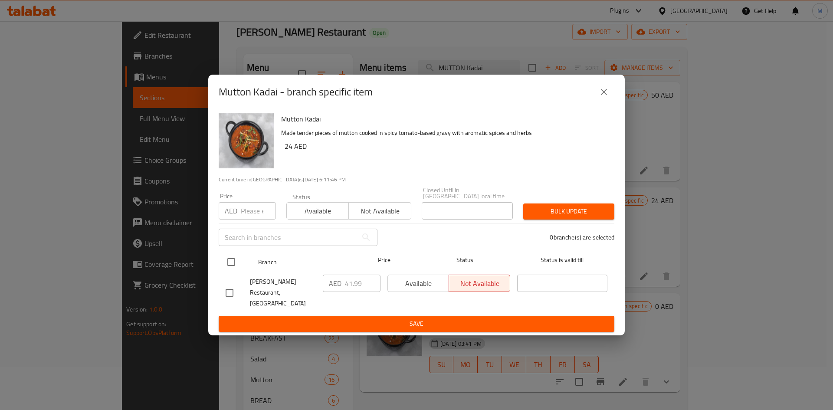
click at [233, 267] on input "checkbox" at bounding box center [231, 262] width 18 height 18
checkbox input "true"
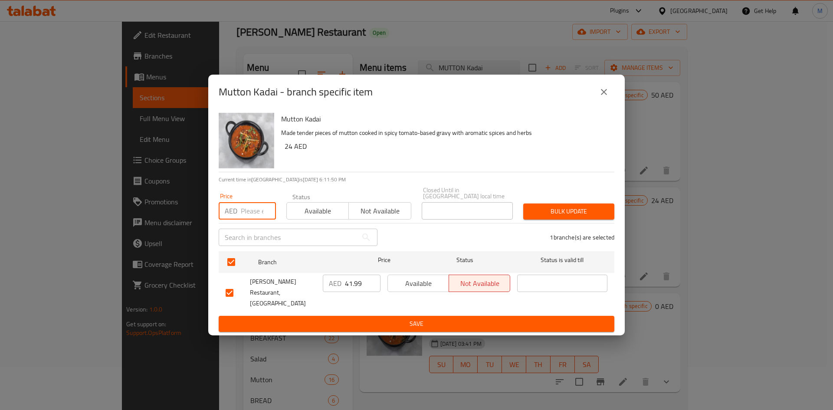
click at [252, 216] on input "number" at bounding box center [258, 210] width 35 height 17
paste input "30"
type input "30"
click at [534, 217] on span "Bulk update" at bounding box center [568, 211] width 77 height 11
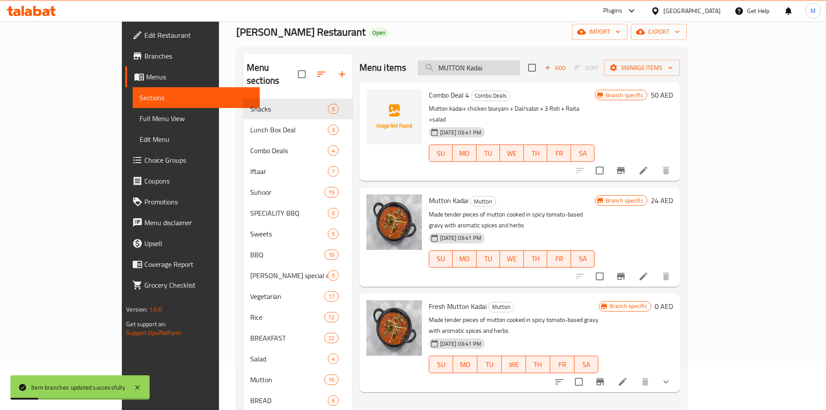
click at [519, 68] on input "MUTTON Kadai" at bounding box center [469, 67] width 102 height 15
paste input "[PERSON_NAME] Hand"
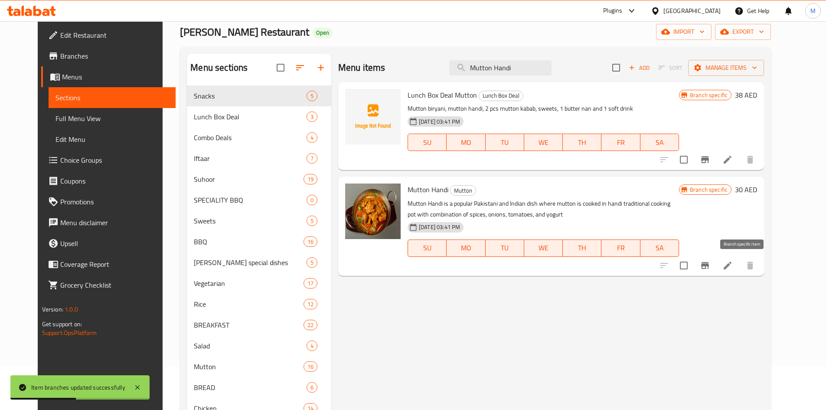
type input "Mutton Handi"
click at [709, 268] on icon "Branch-specific-item" at bounding box center [706, 265] width 8 height 7
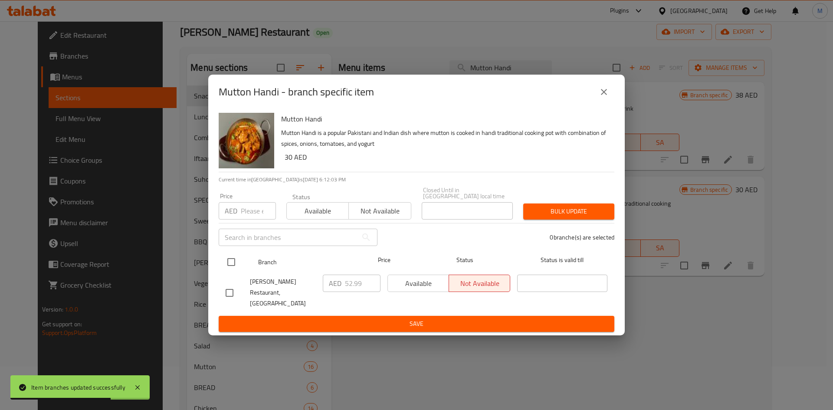
click at [229, 263] on input "checkbox" at bounding box center [231, 262] width 18 height 18
checkbox input "true"
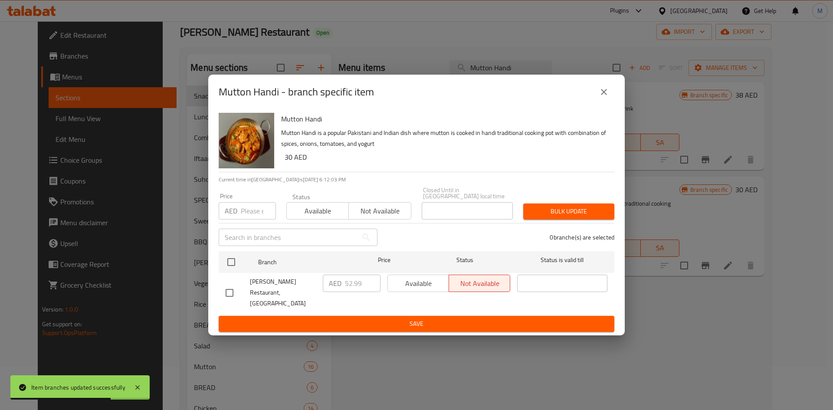
checkbox input "true"
click at [251, 220] on input "number" at bounding box center [258, 210] width 35 height 17
paste input "38"
type input "38"
click at [553, 213] on span "Bulk update" at bounding box center [568, 211] width 77 height 11
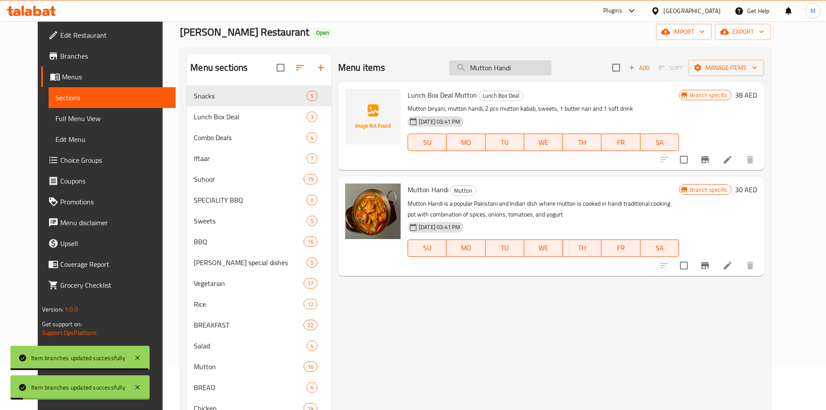
click at [522, 64] on input "Mutton Handi" at bounding box center [500, 67] width 102 height 15
paste input "Dam Qeema"
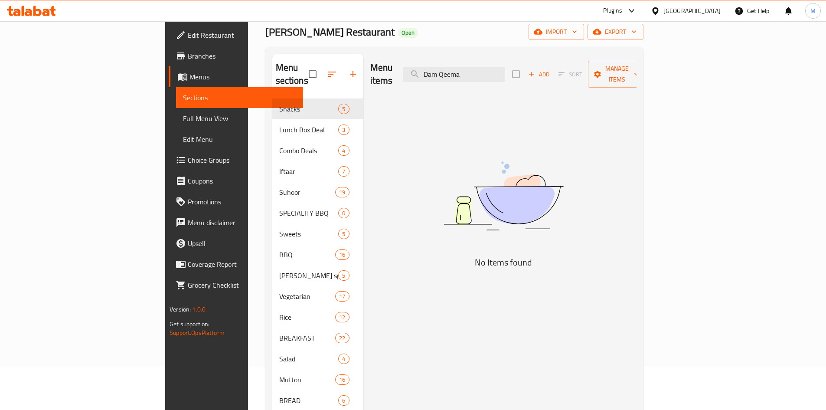
type input "Dam Qeema"
